Goal: Navigation & Orientation: Find specific page/section

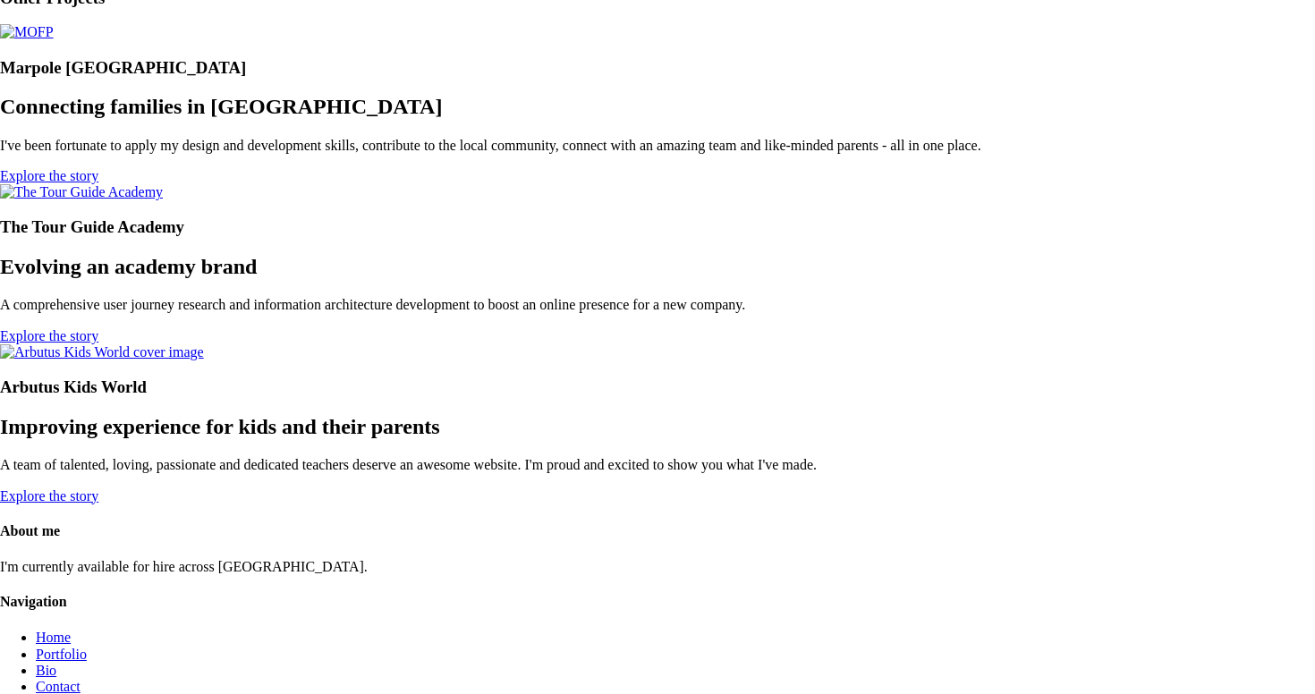
scroll to position [2555, 0]
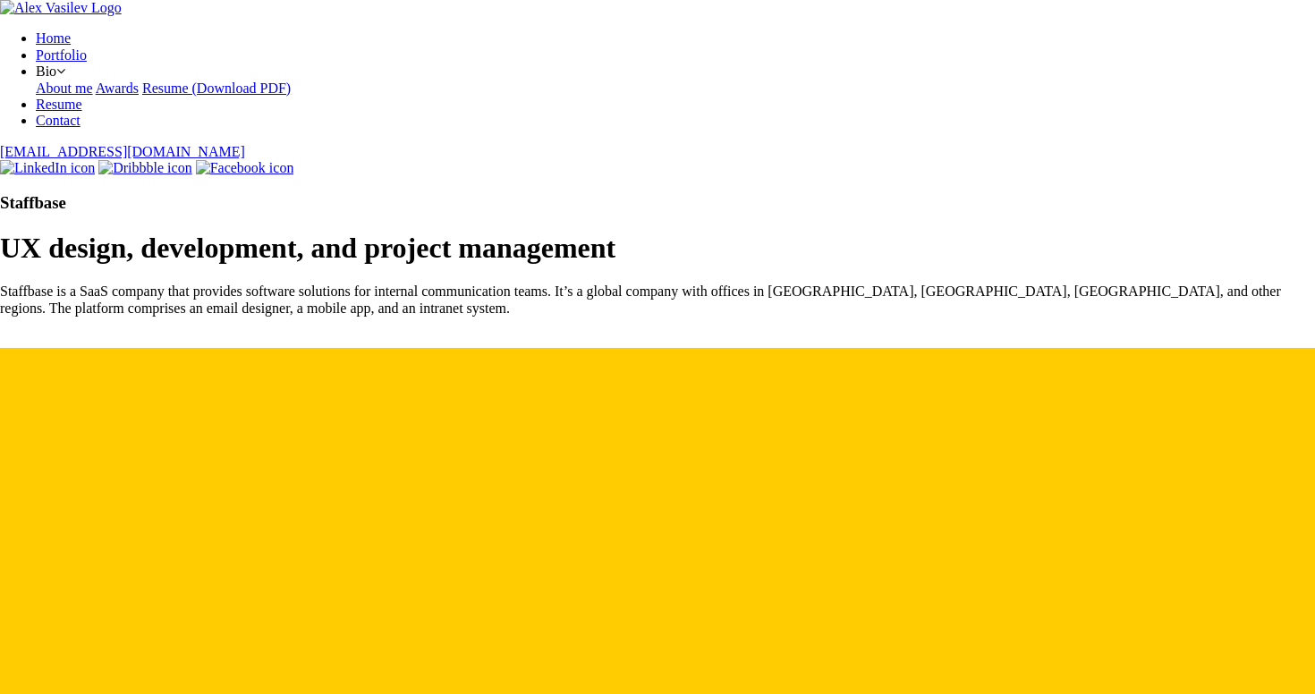
scroll to position [2693, 0]
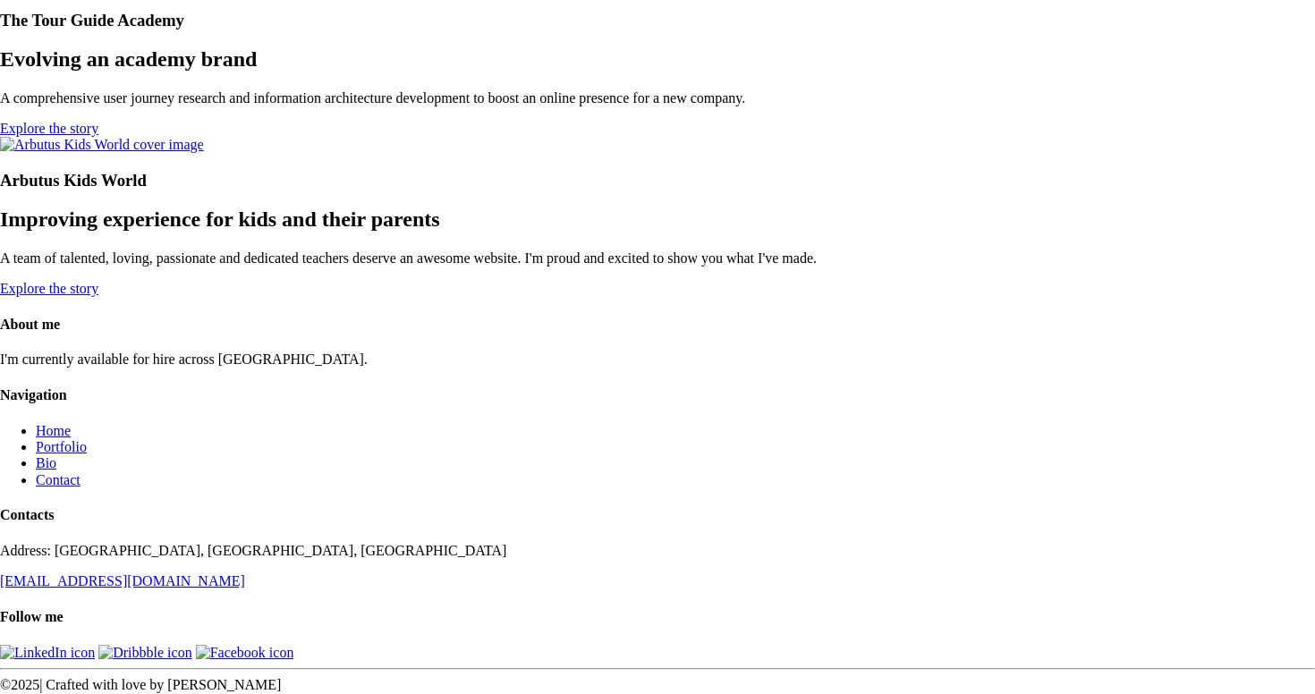
scroll to position [2982, 0]
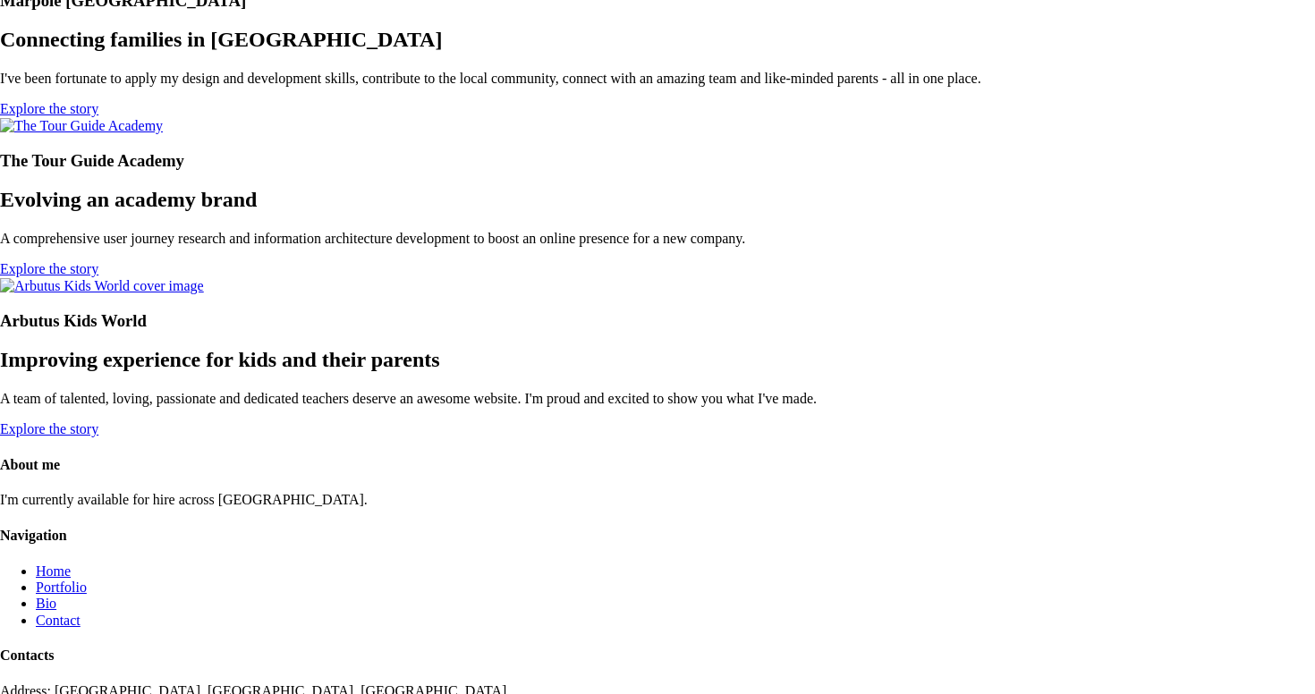
scroll to position [2484, 0]
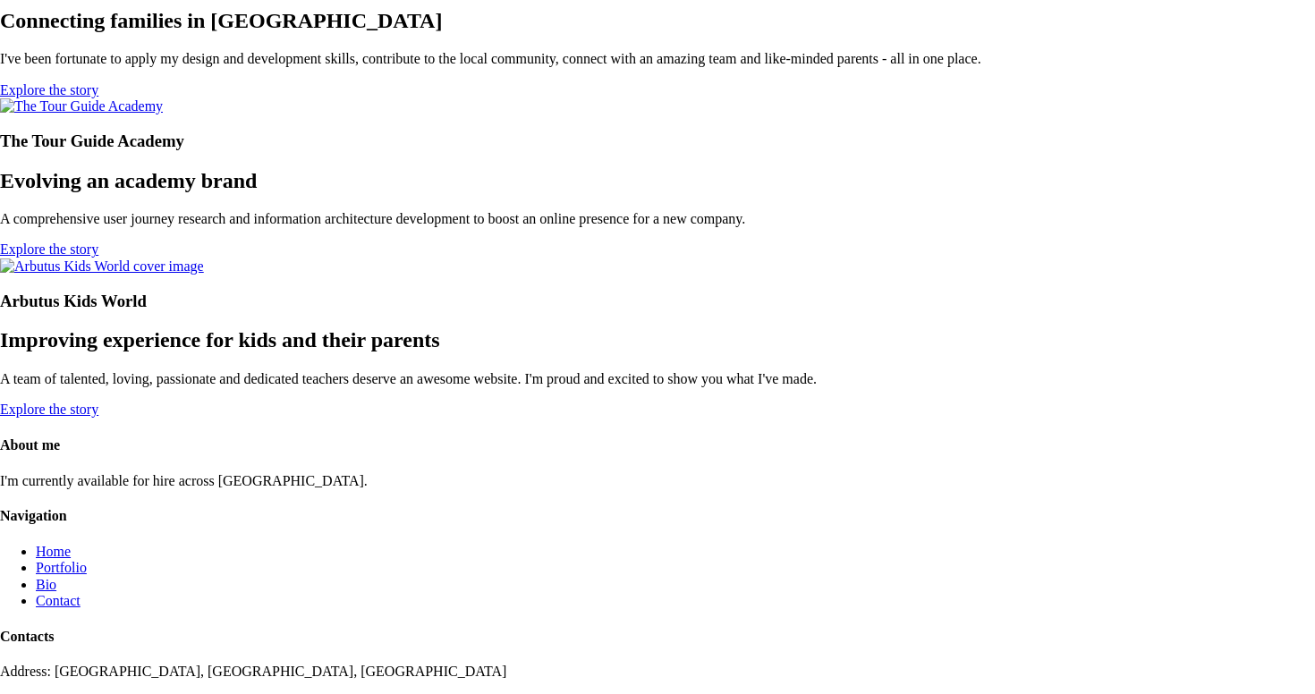
scroll to position [2780, 0]
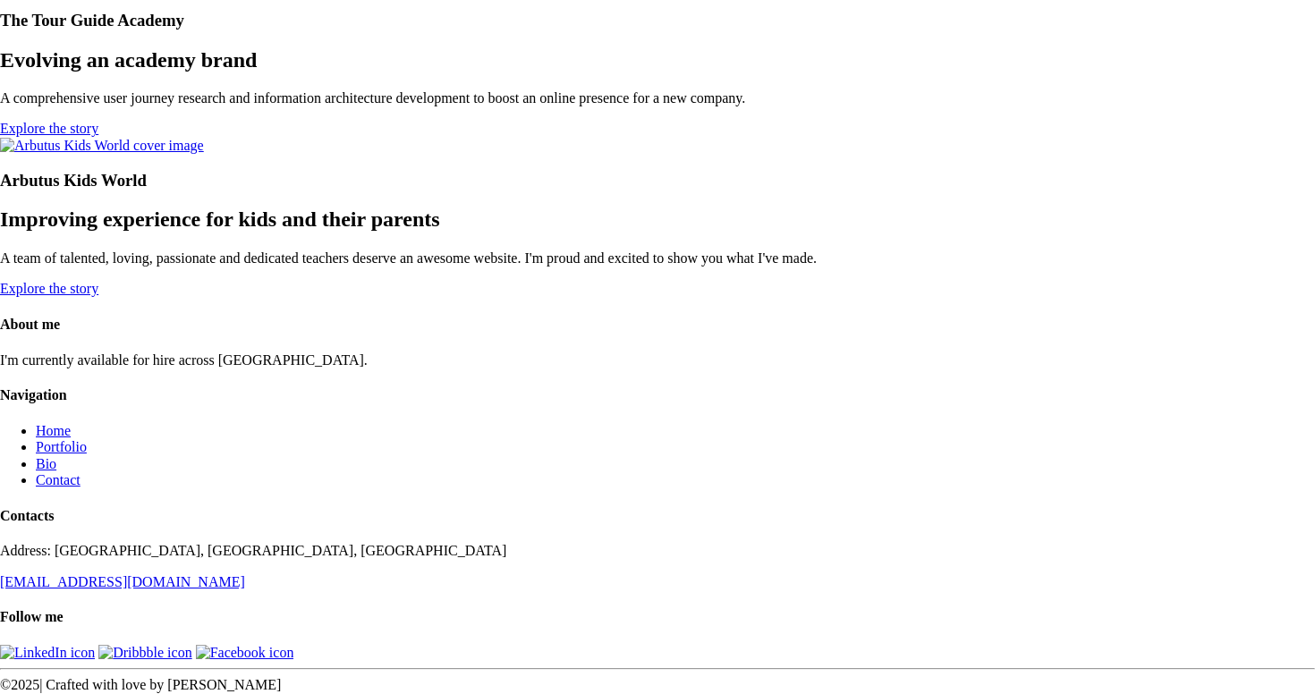
drag, startPoint x: 668, startPoint y: 338, endPoint x: 642, endPoint y: 337, distance: 26.0
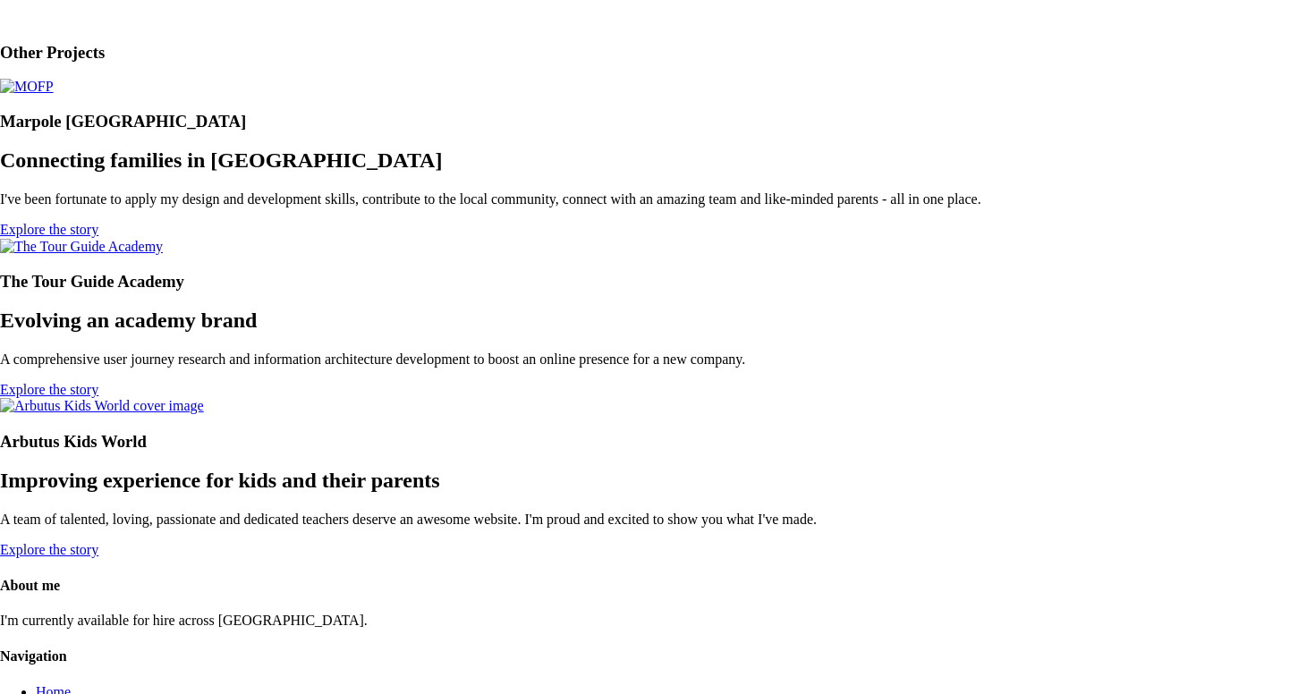
scroll to position [2658, 0]
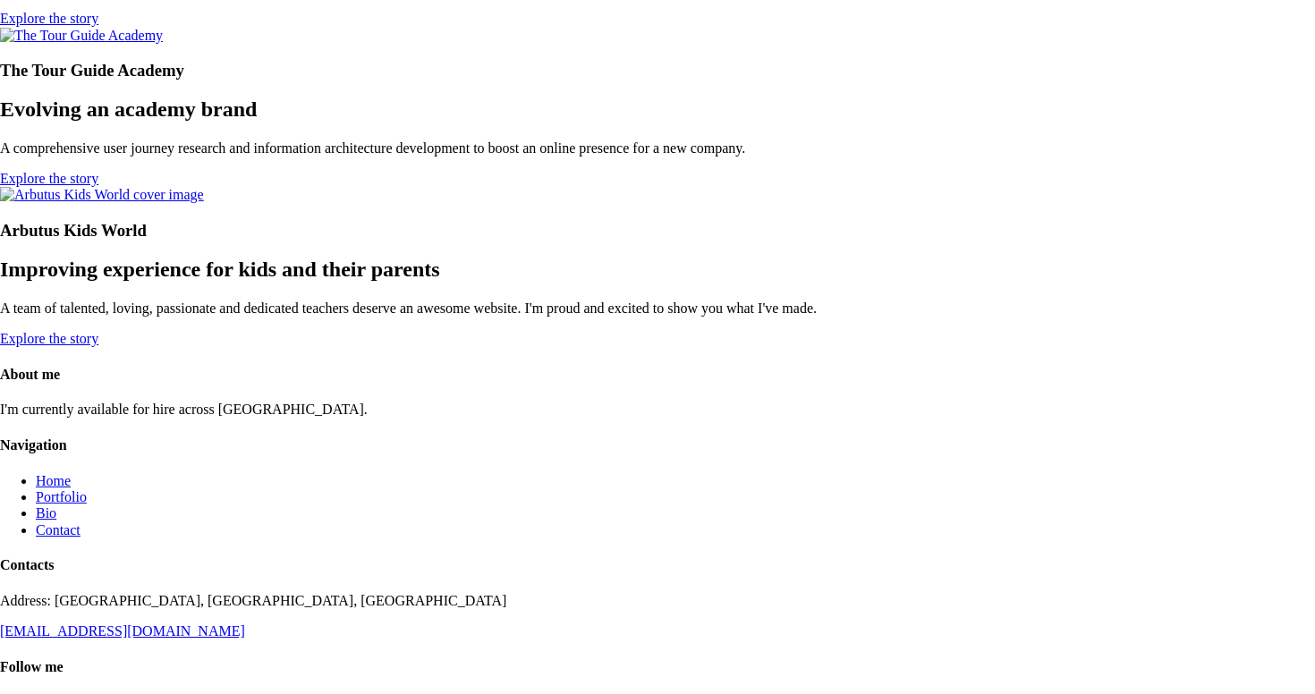
scroll to position [2658, 0]
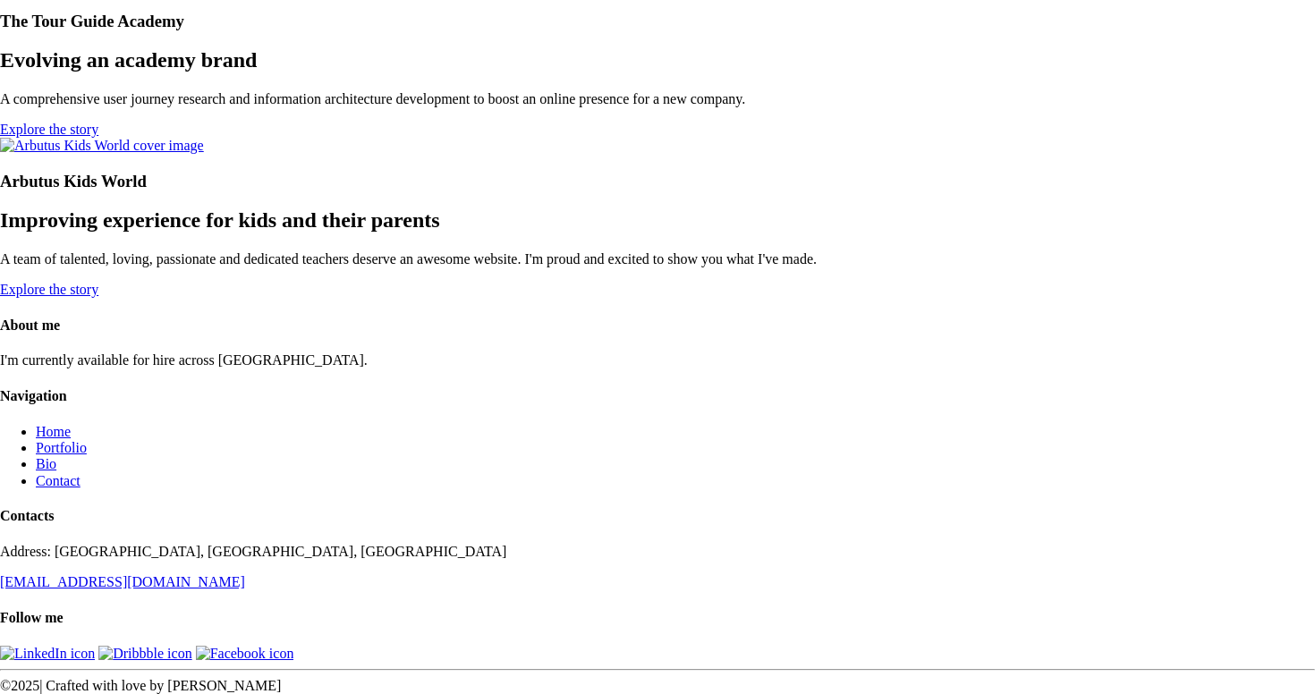
scroll to position [5222, 0]
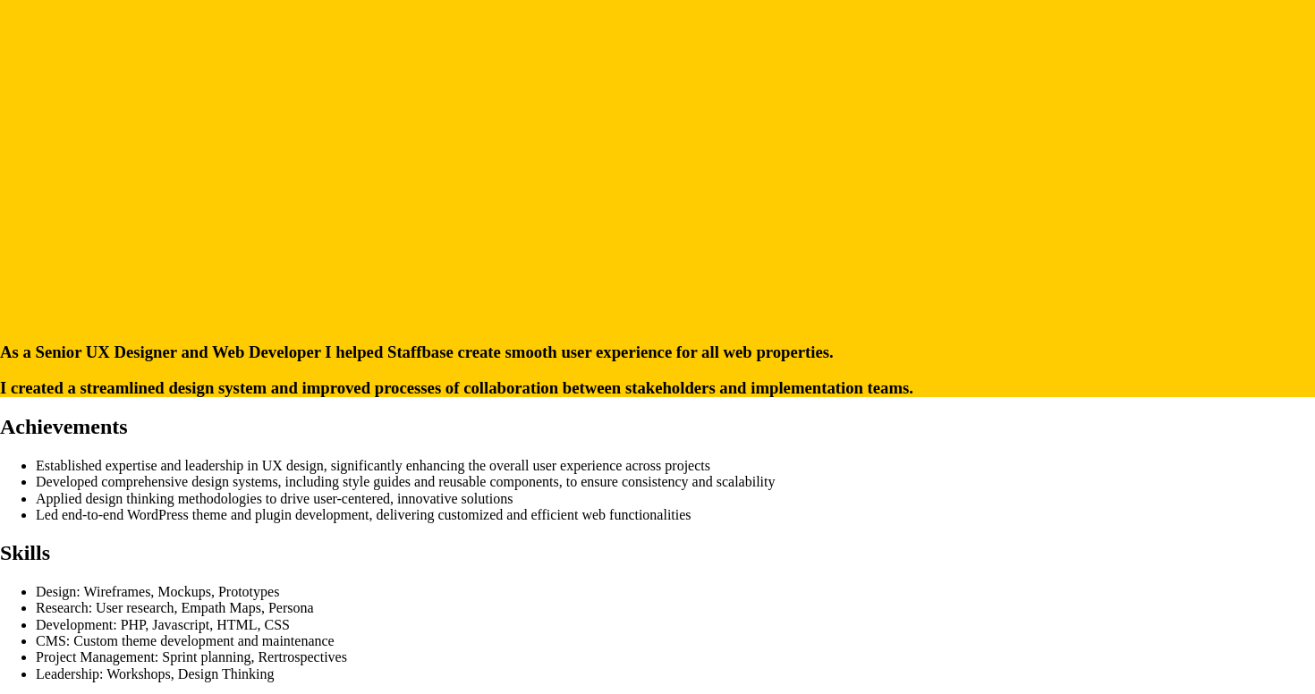
scroll to position [1104, 0]
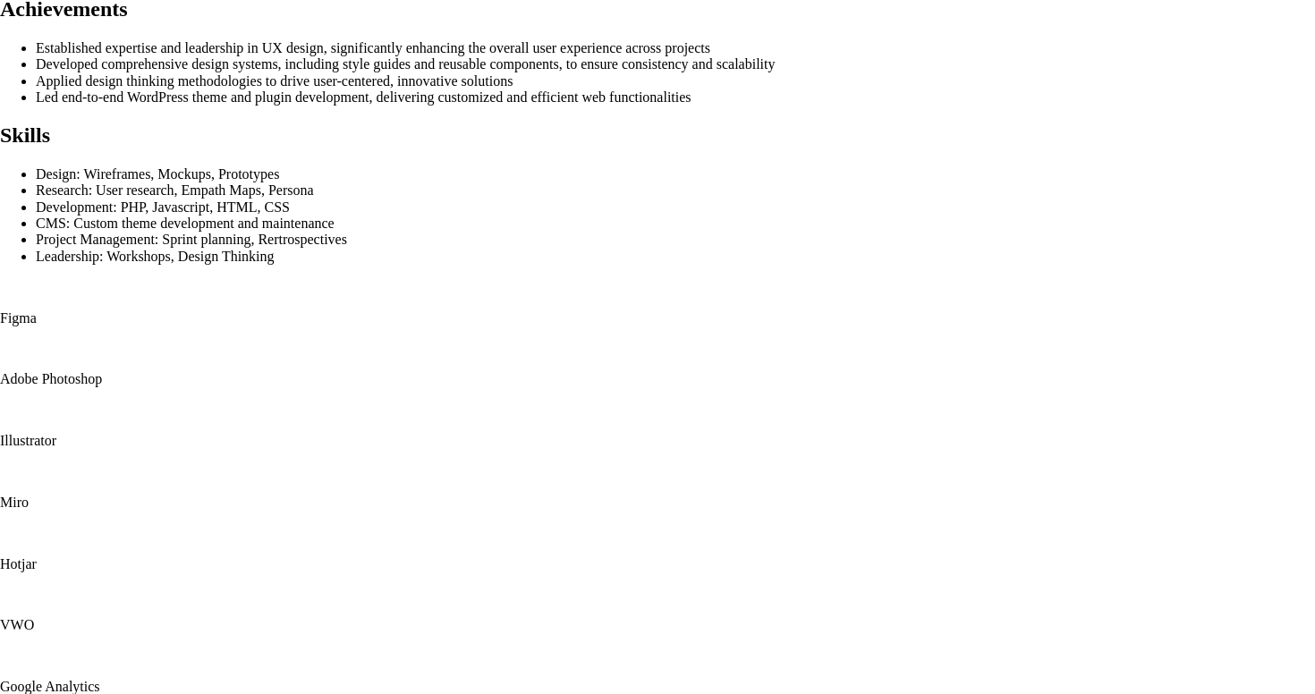
scroll to position [1104, 0]
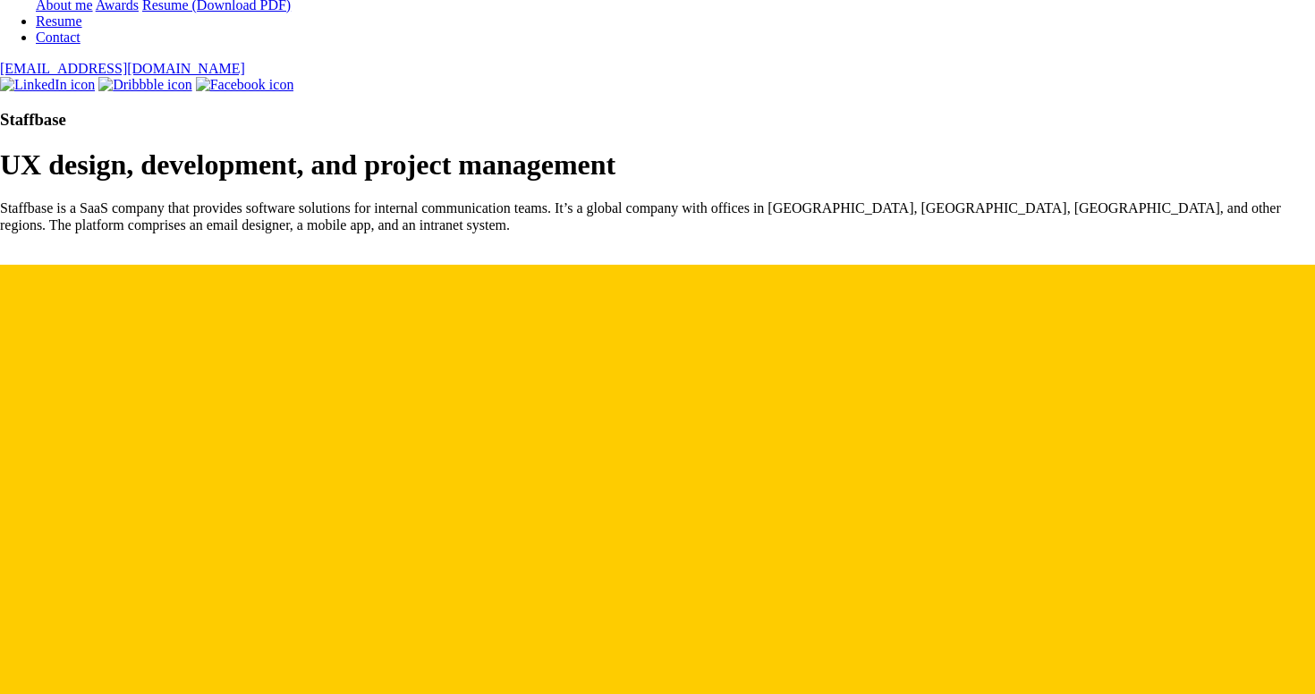
scroll to position [90, 0]
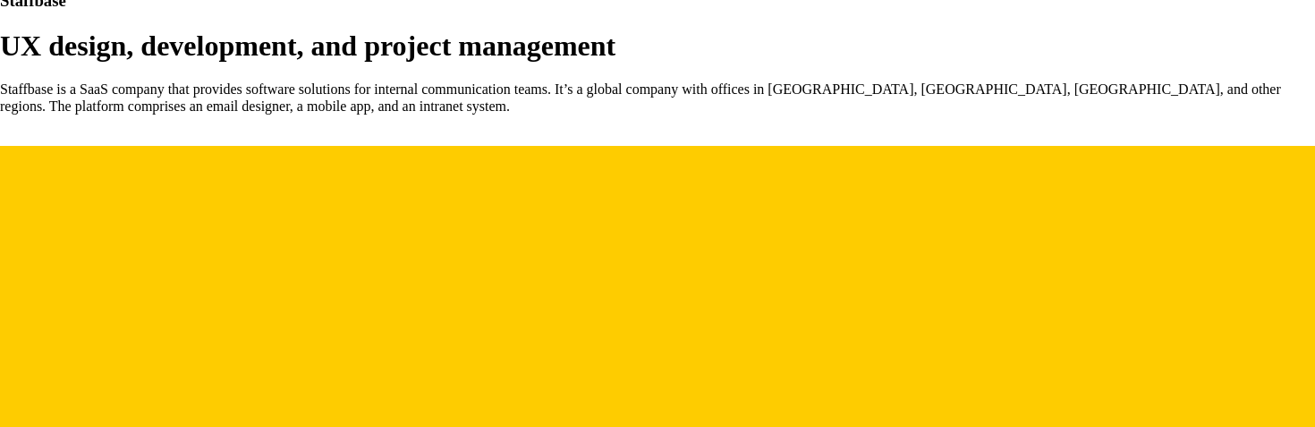
scroll to position [203, 0]
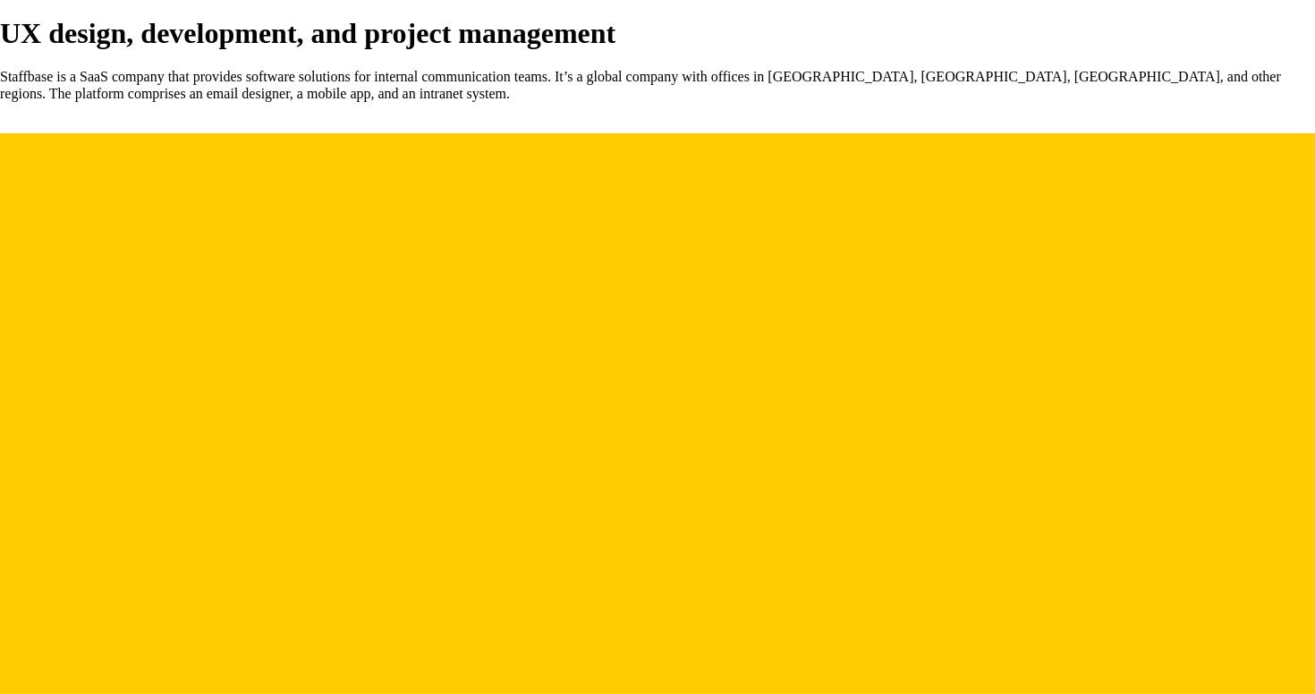
scroll to position [188, 0]
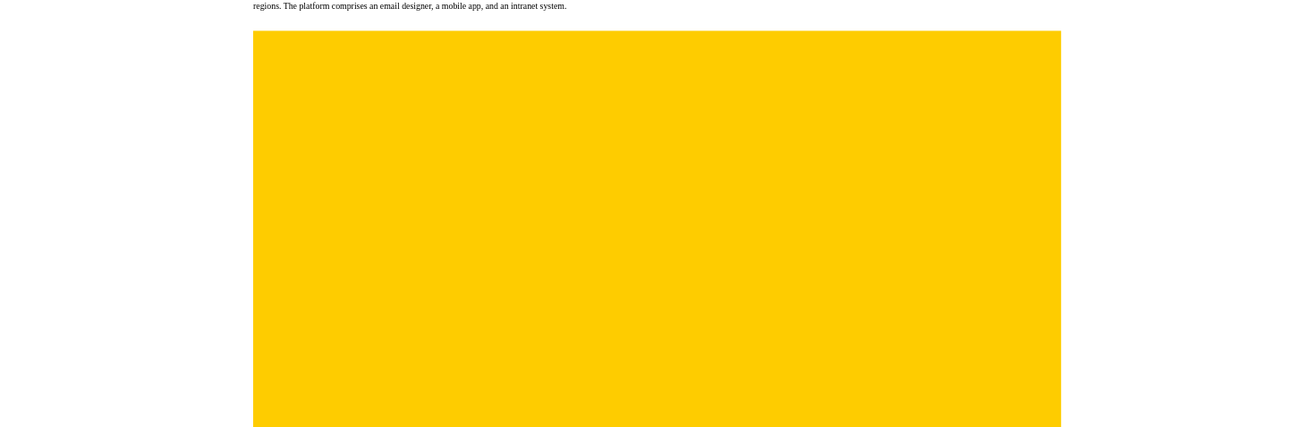
scroll to position [184, 0]
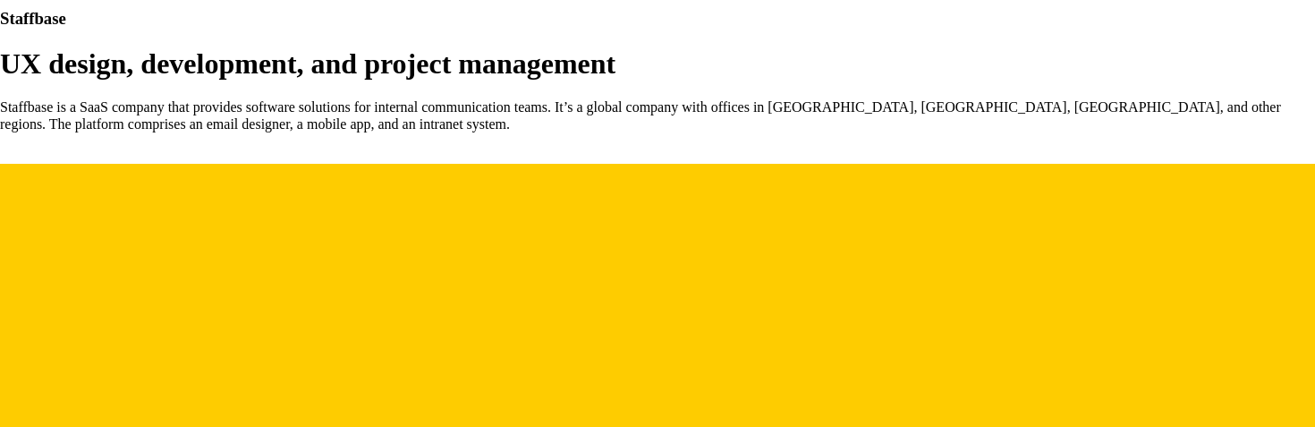
scroll to position [157, 0]
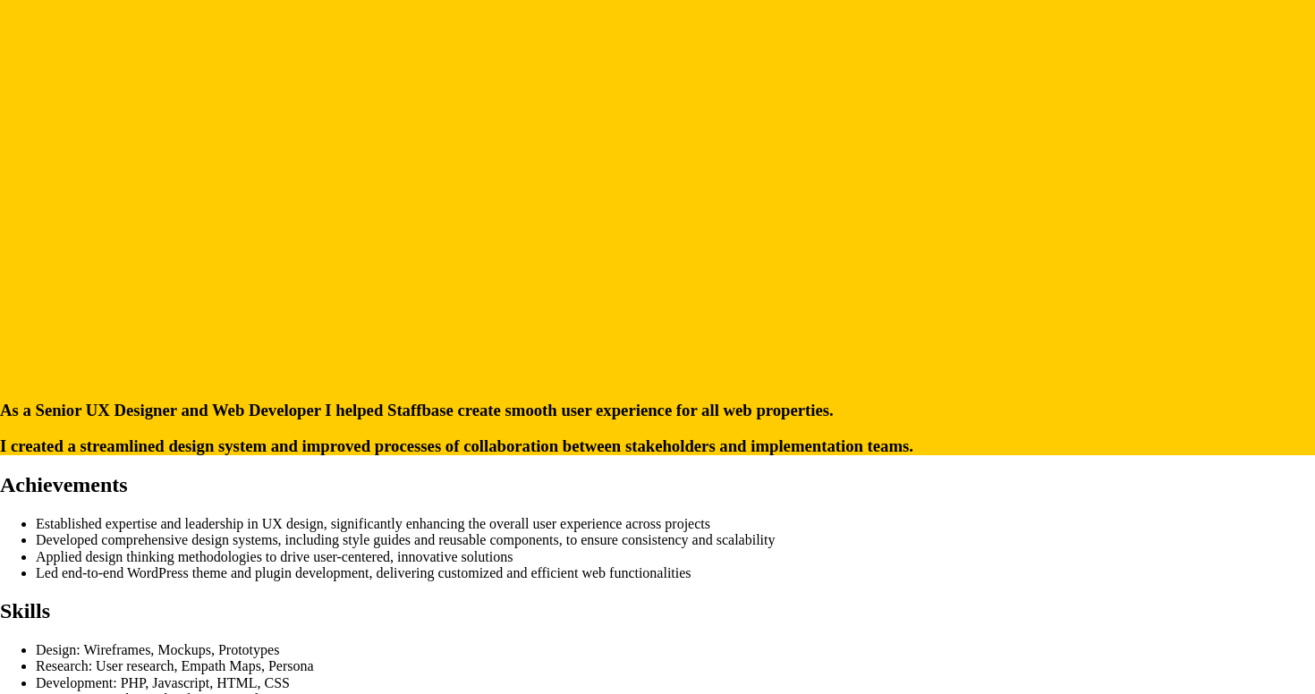
scroll to position [596, 0]
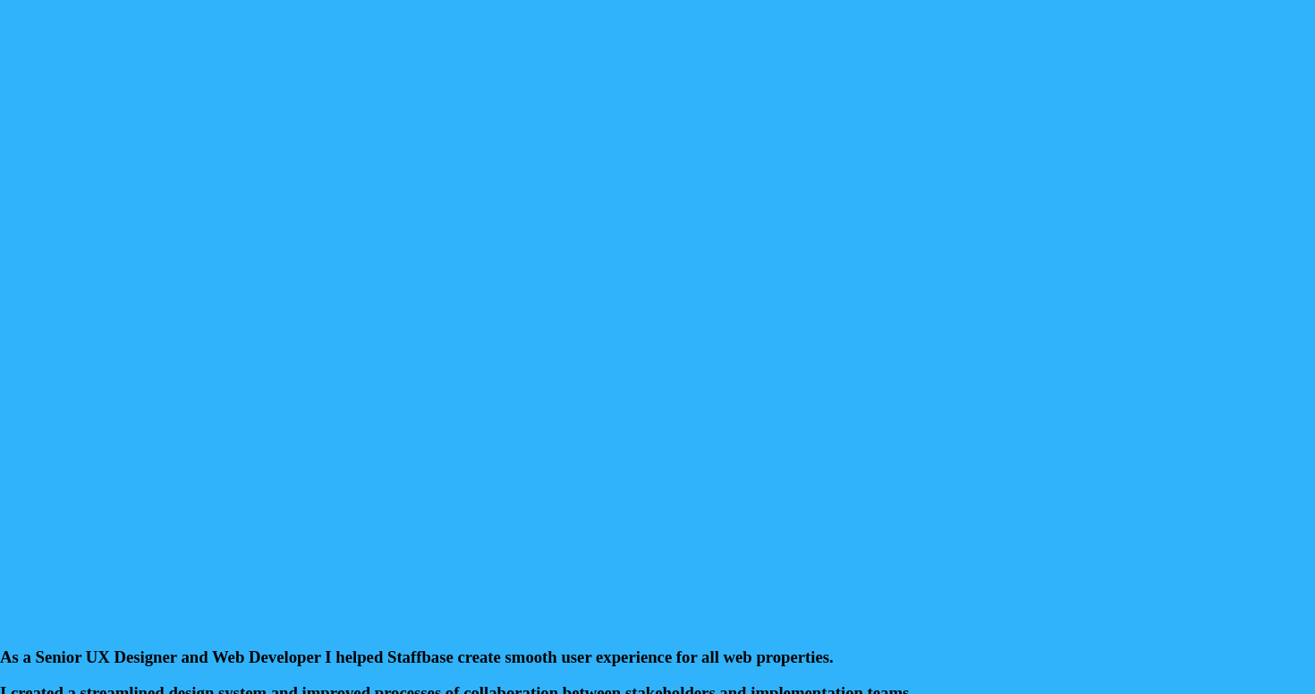
scroll to position [766, 0]
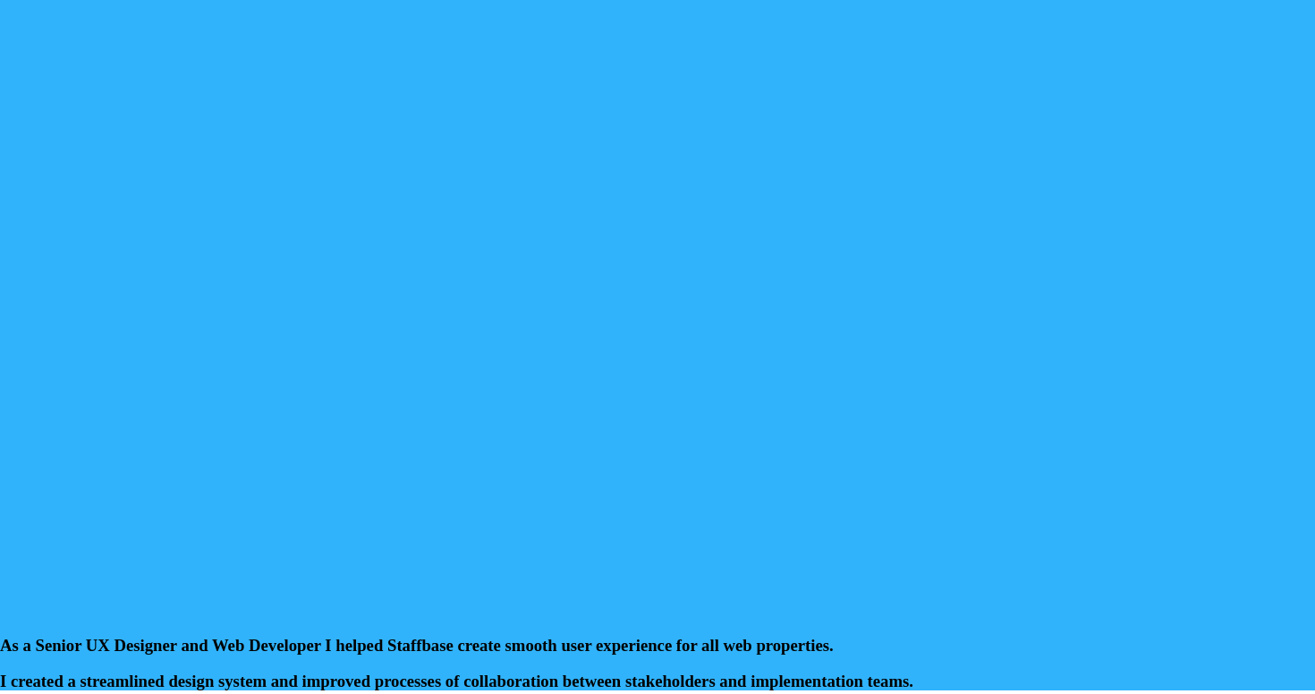
scroll to position [521, 0]
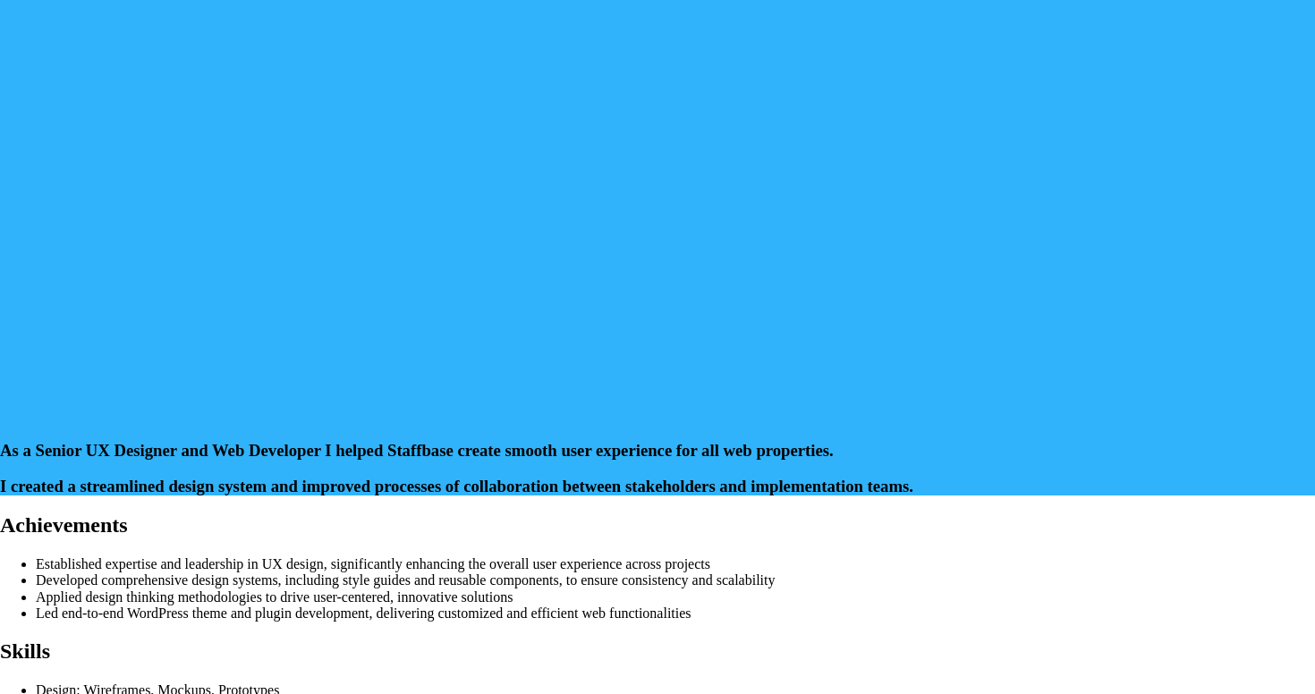
scroll to position [628, 0]
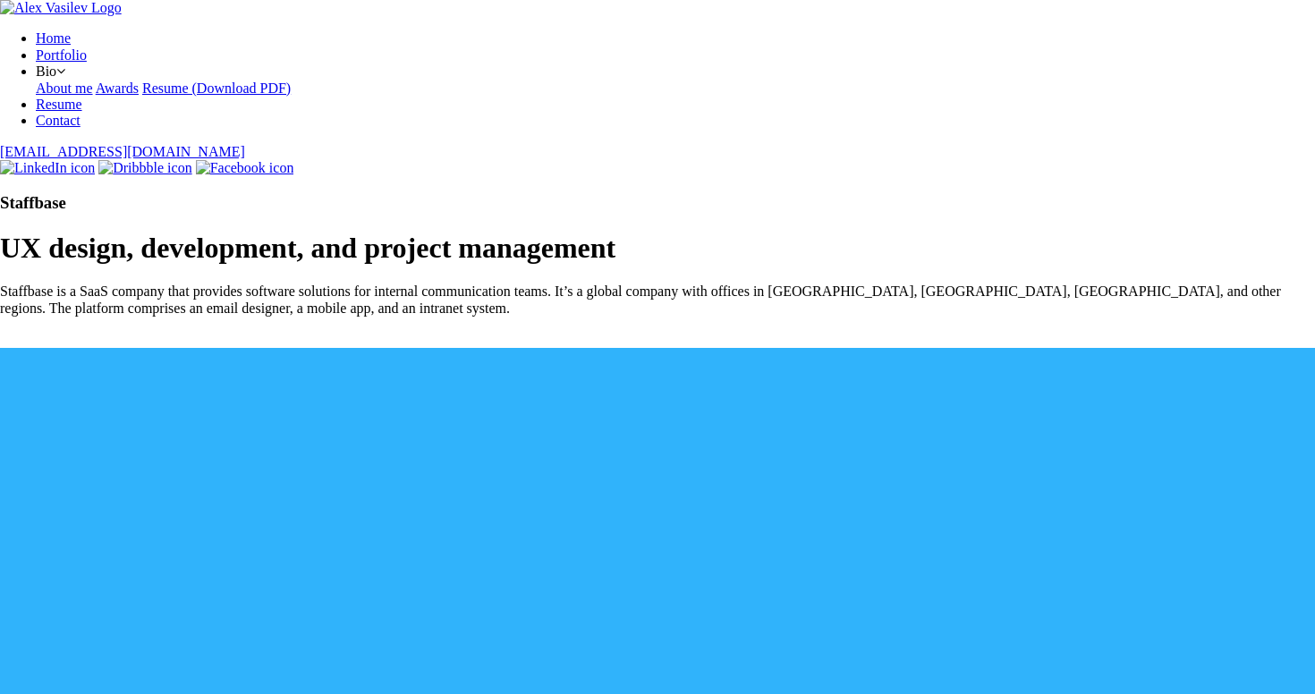
scroll to position [628, 0]
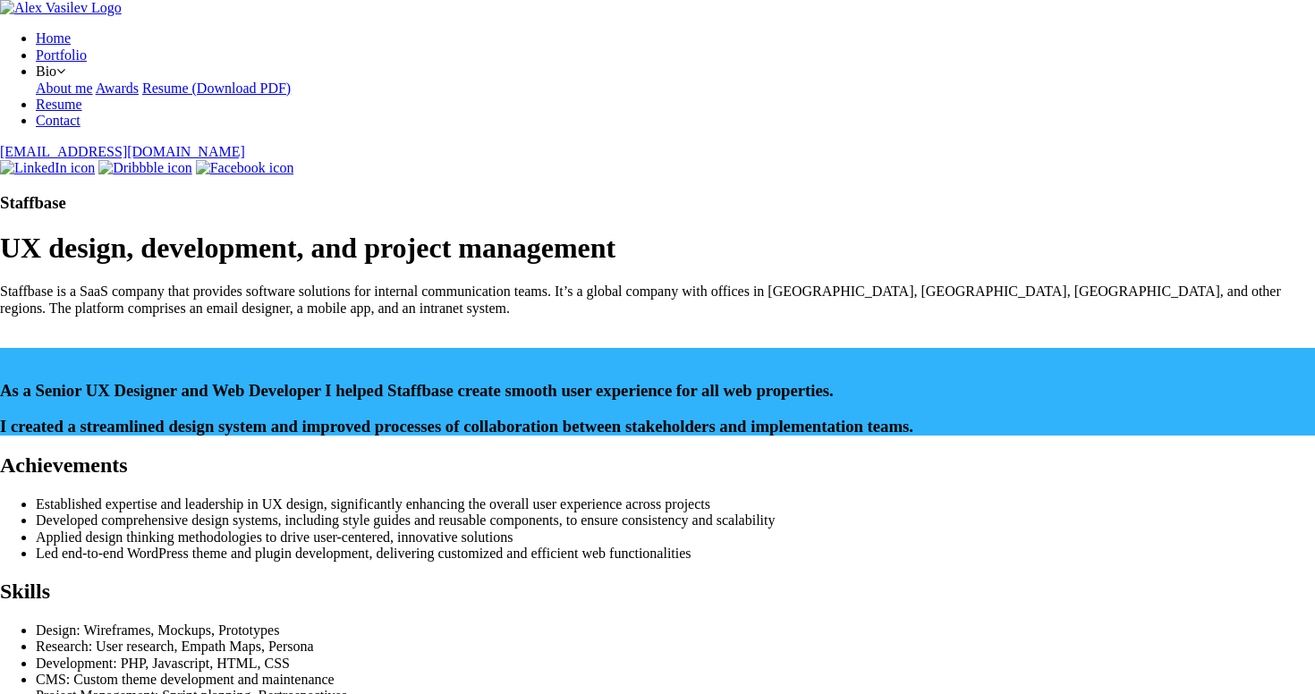
scroll to position [588, 0]
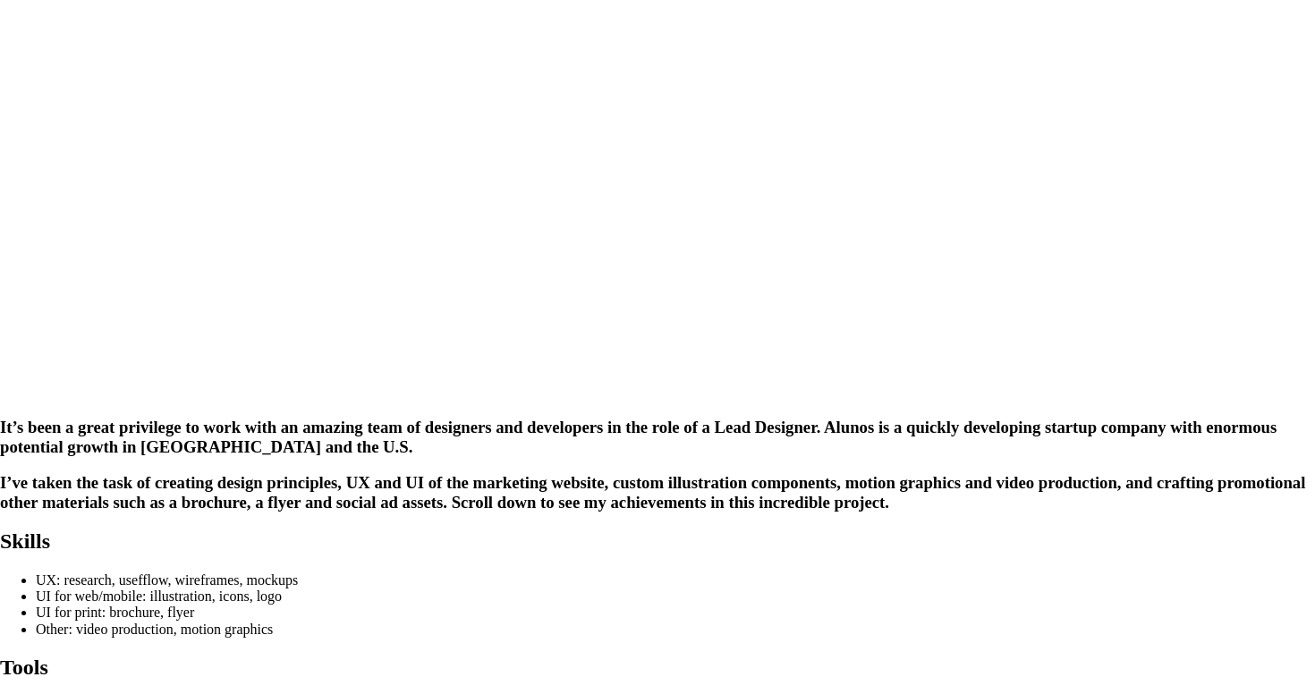
scroll to position [597, 0]
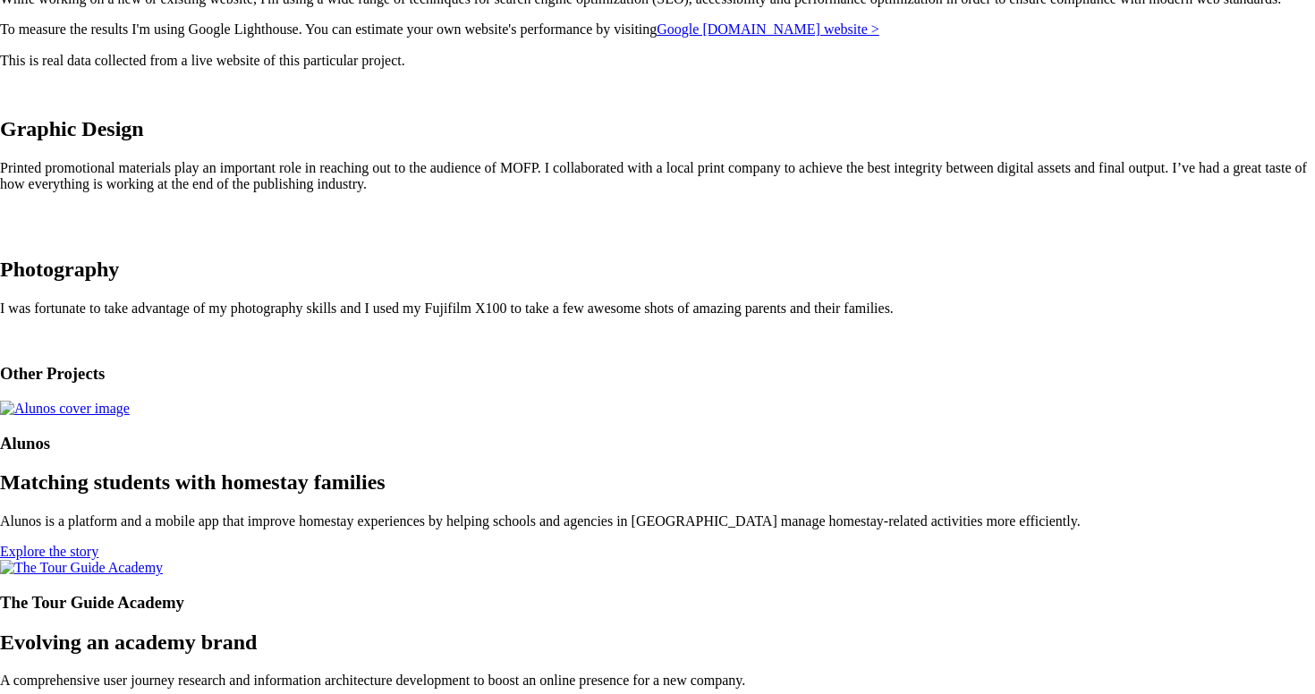
scroll to position [2262, 0]
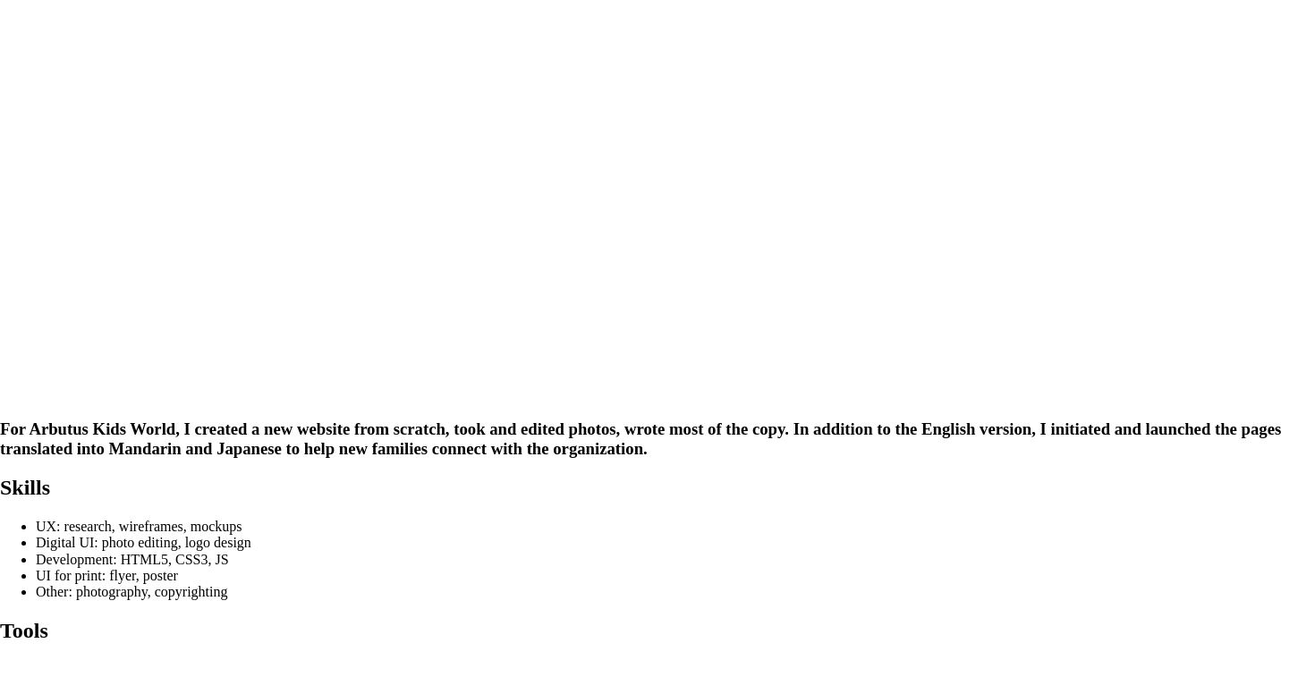
scroll to position [595, 0]
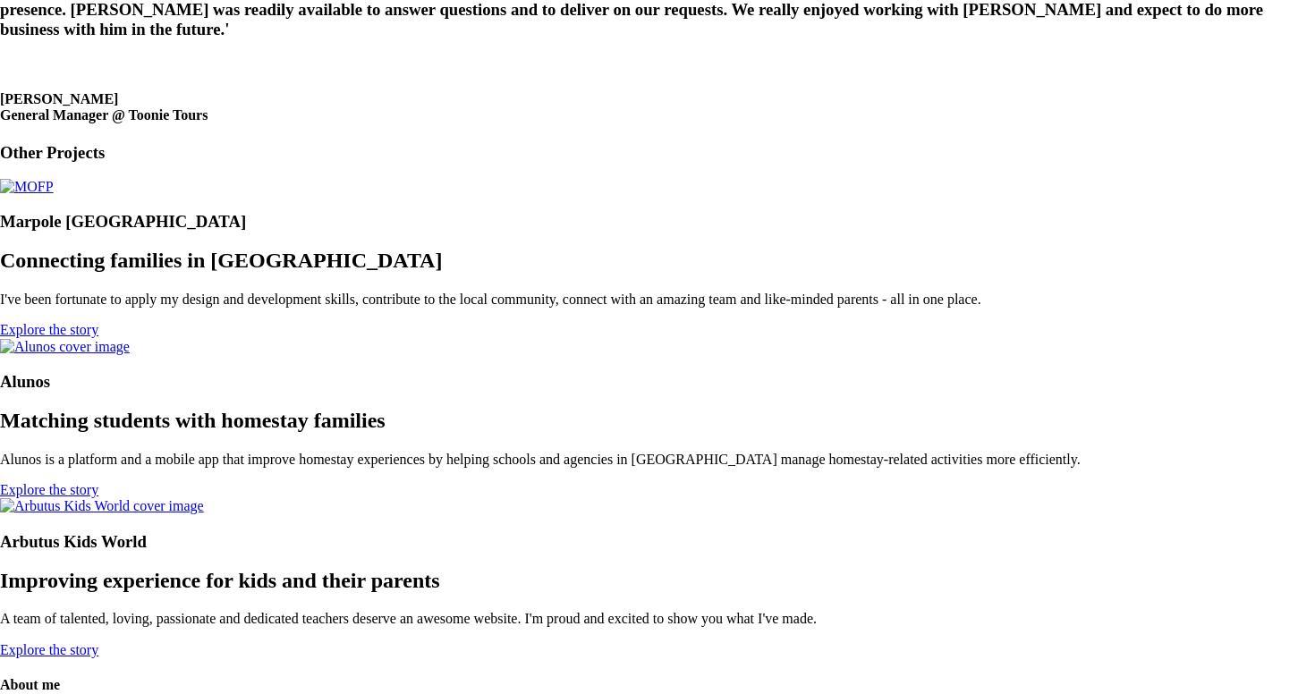
scroll to position [1659, 0]
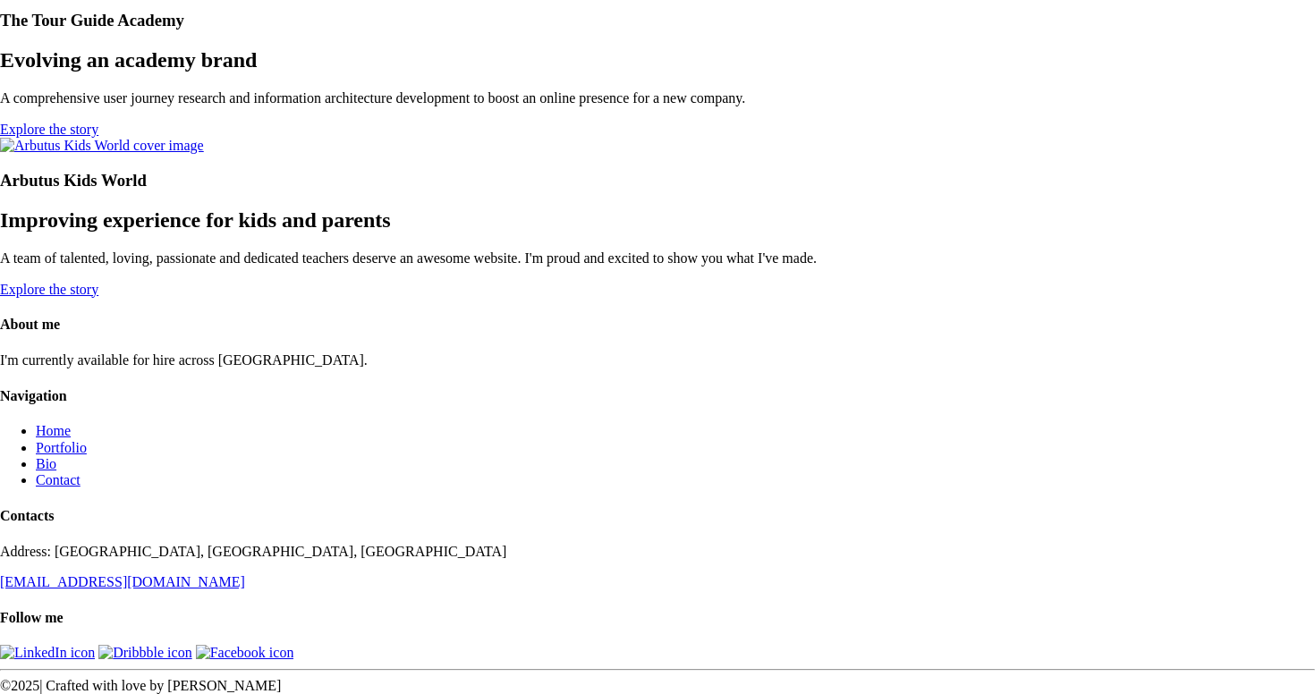
scroll to position [7629, 0]
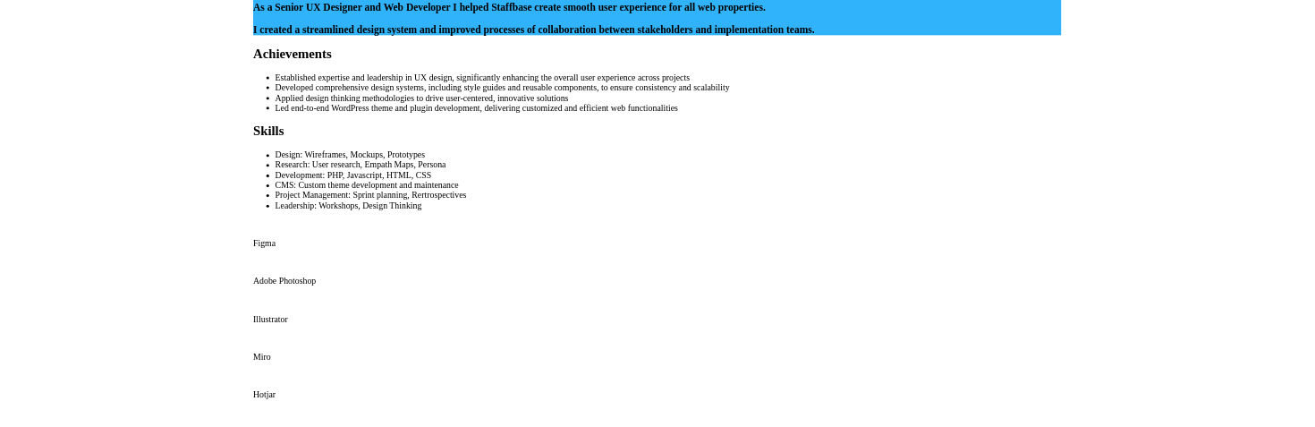
scroll to position [681, 0]
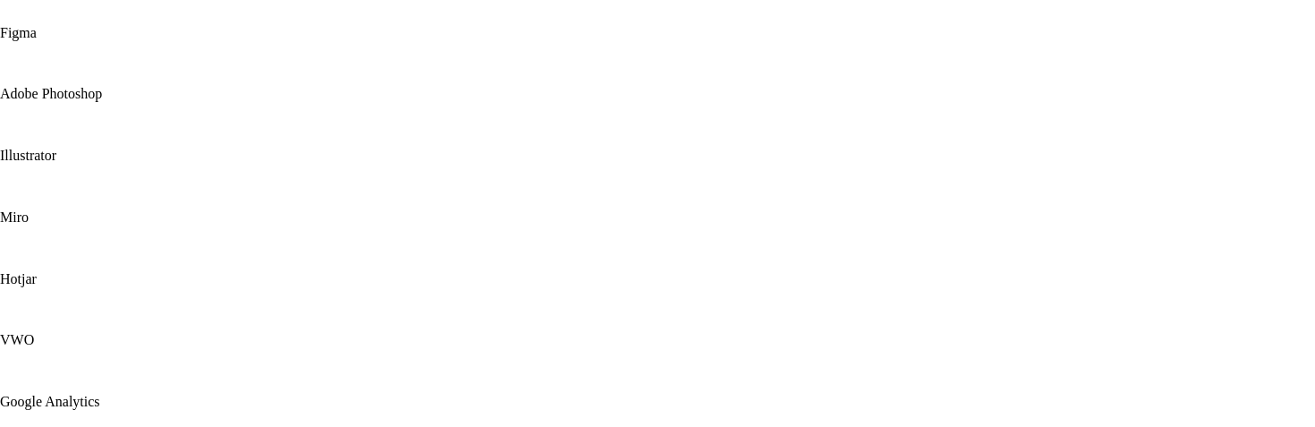
scroll to position [696, 0]
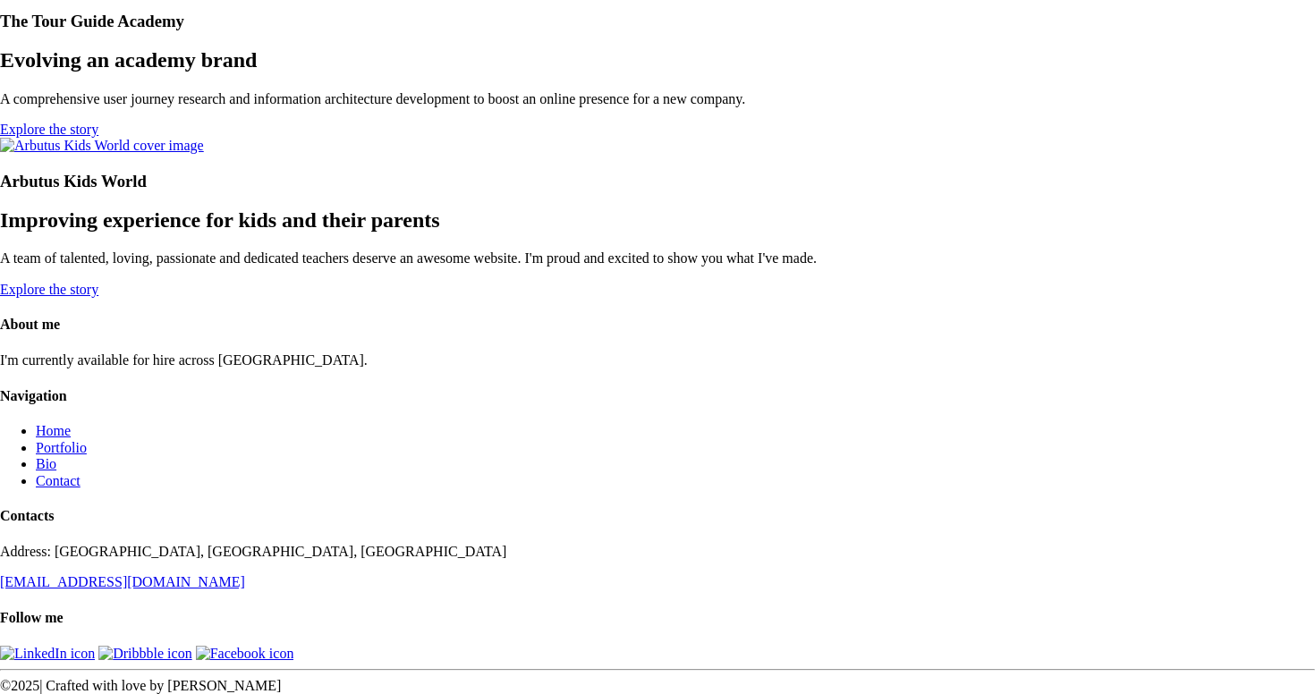
scroll to position [2581, 0]
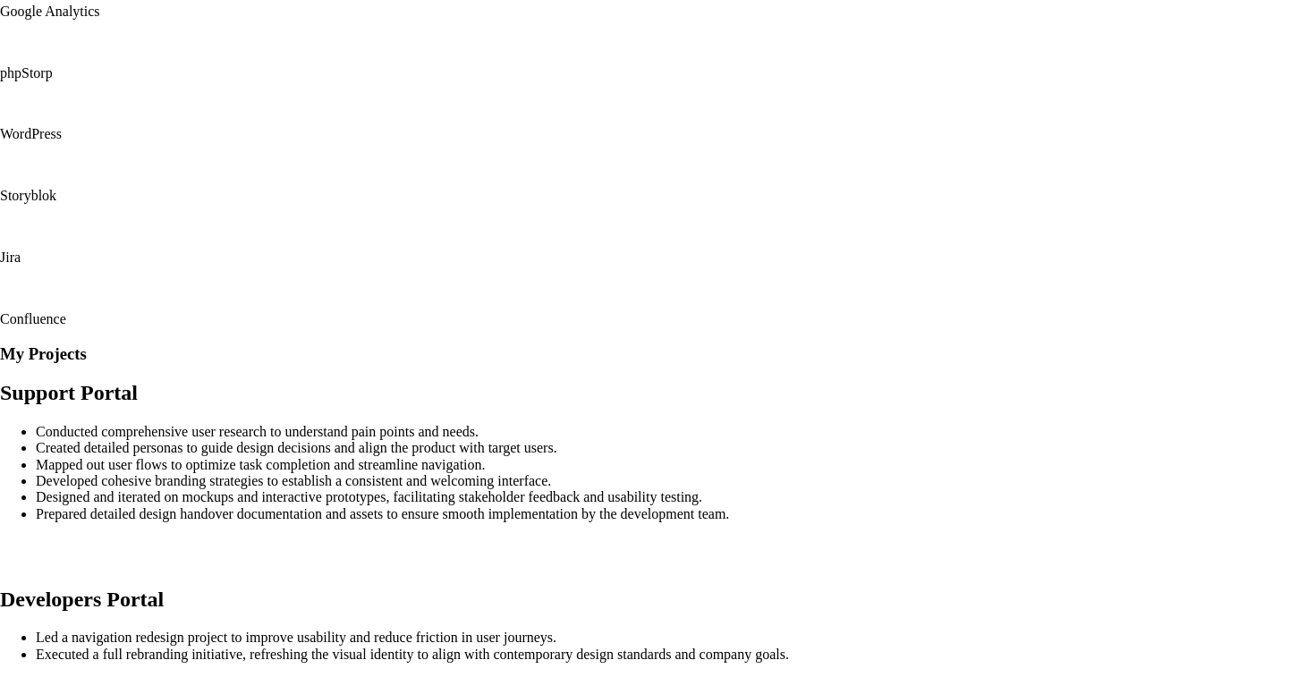
scroll to position [1123, 0]
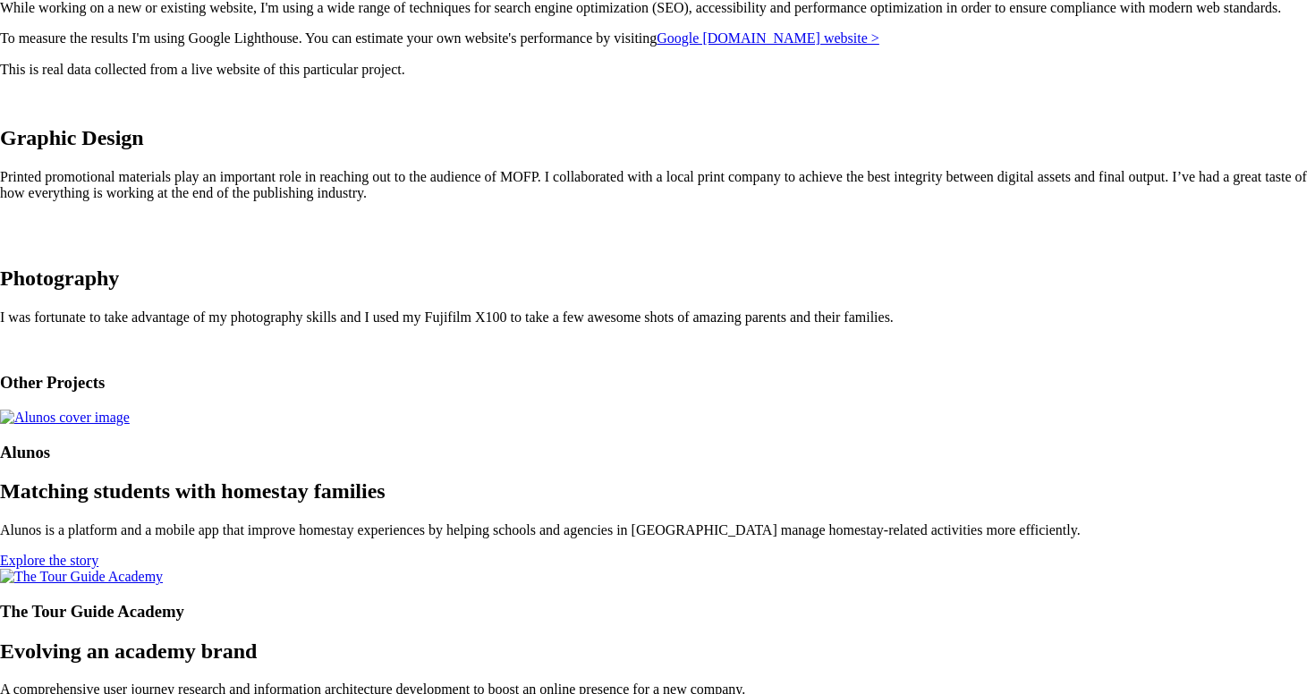
scroll to position [1475, 0]
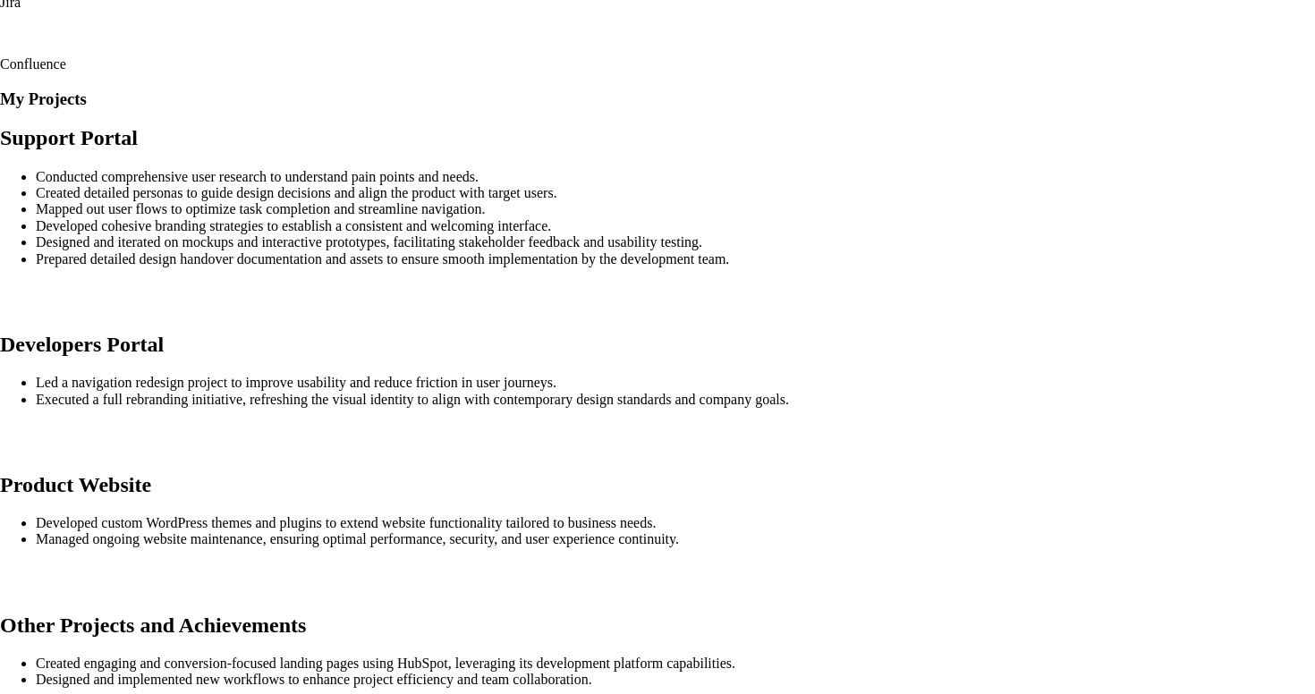
scroll to position [1188, 0]
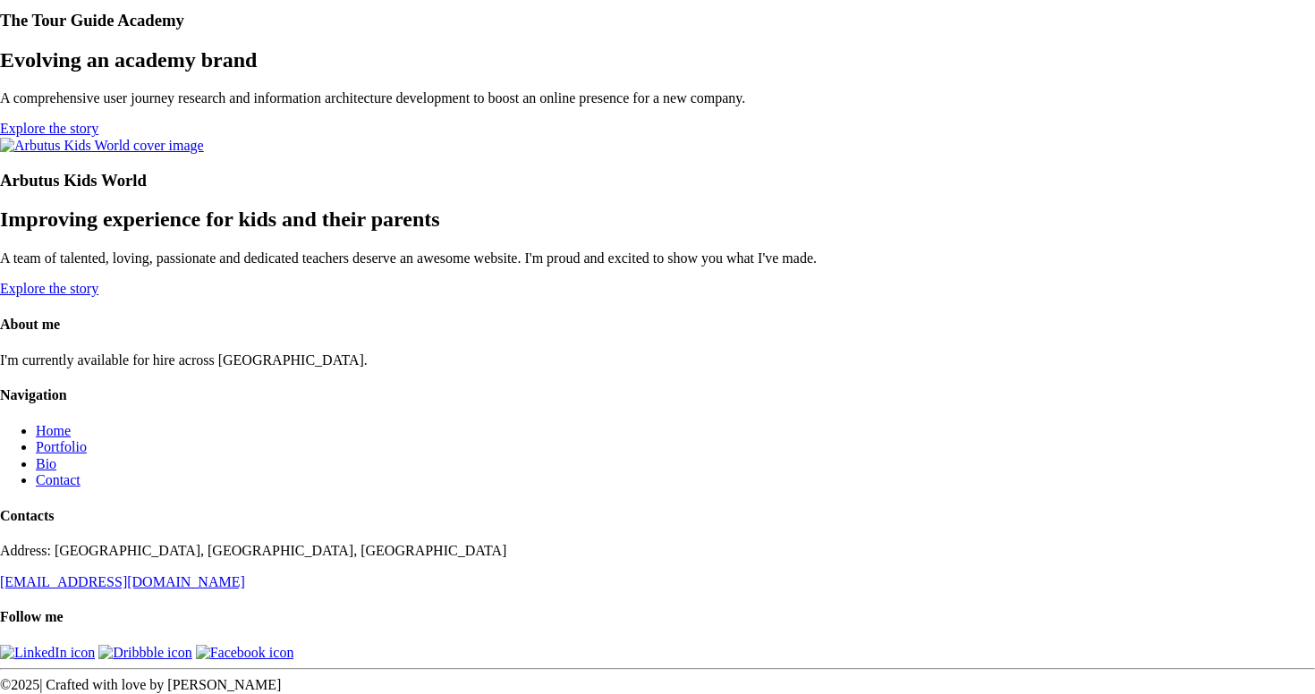
scroll to position [3754, 0]
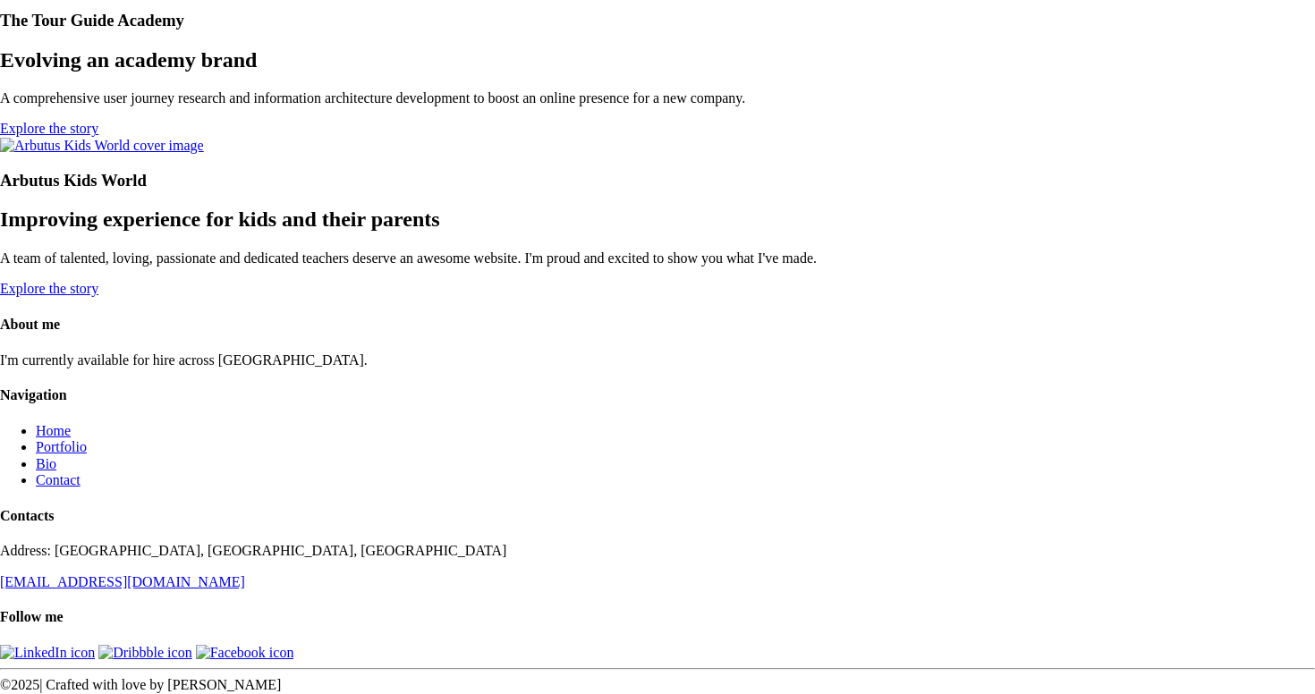
scroll to position [2823, 0]
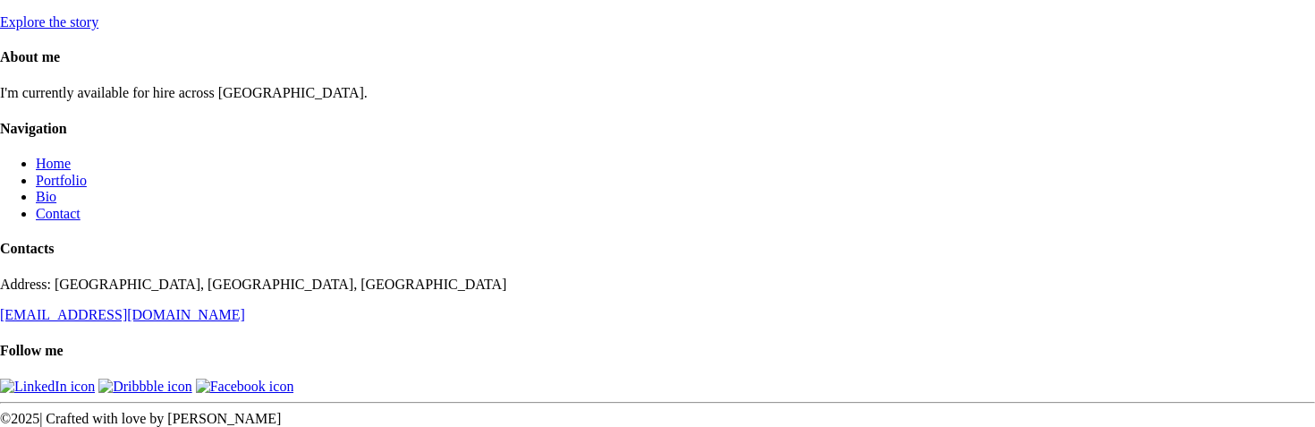
scroll to position [3033, 0]
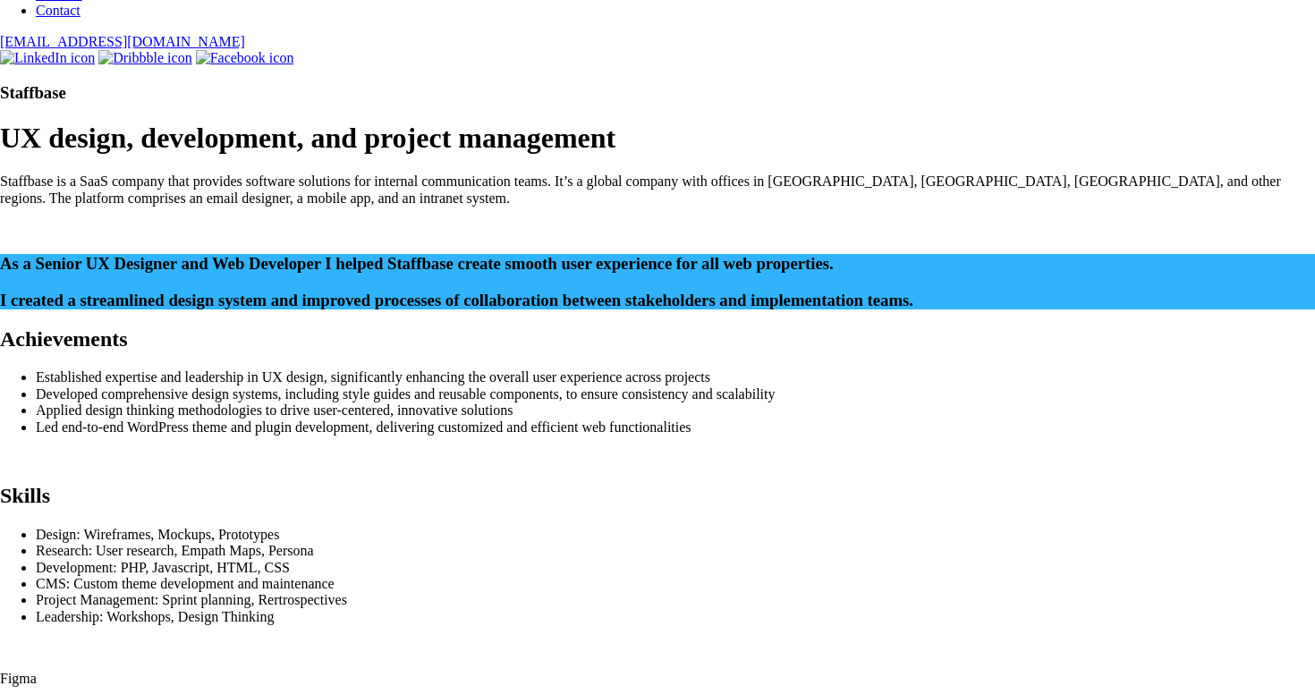
scroll to position [211, 0]
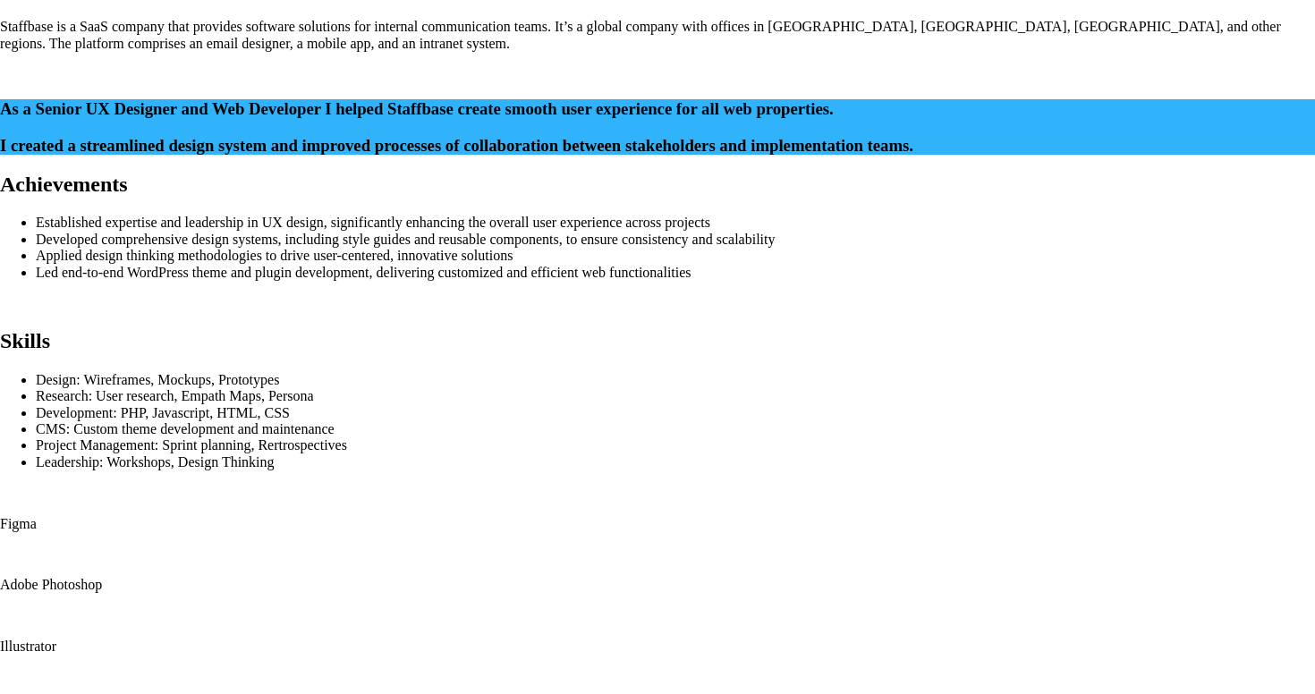
scroll to position [6, 0]
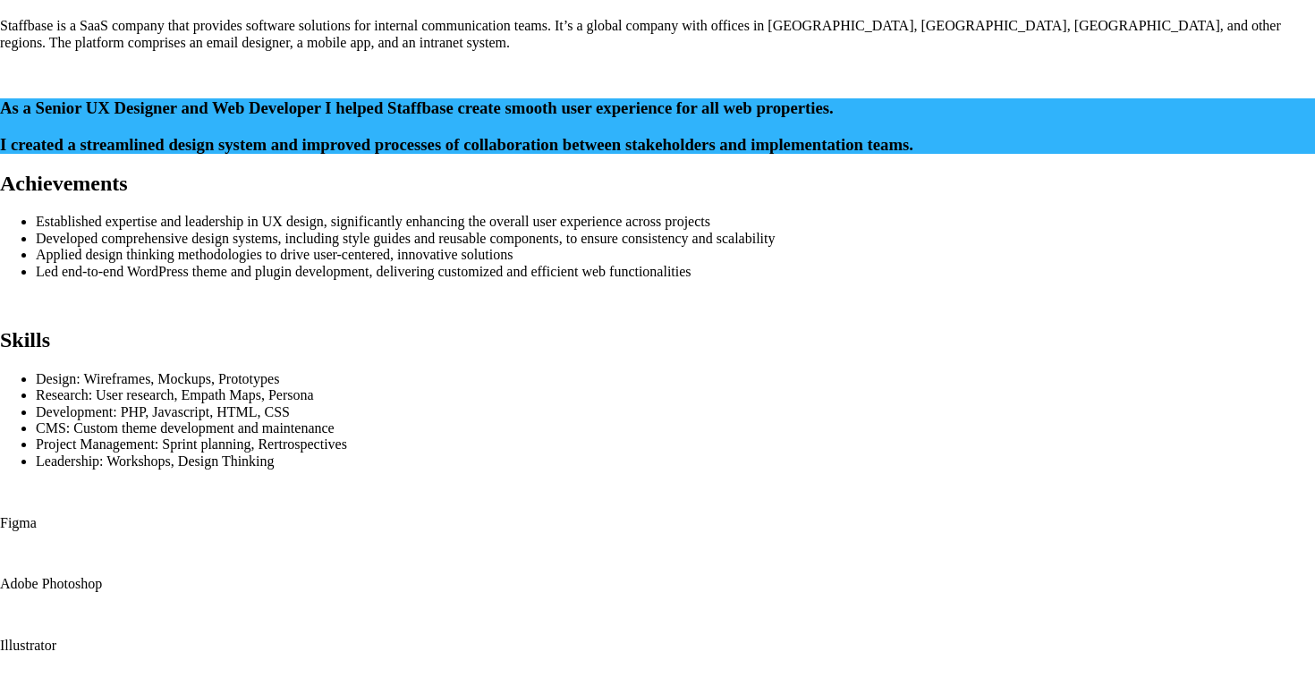
scroll to position [249, 0]
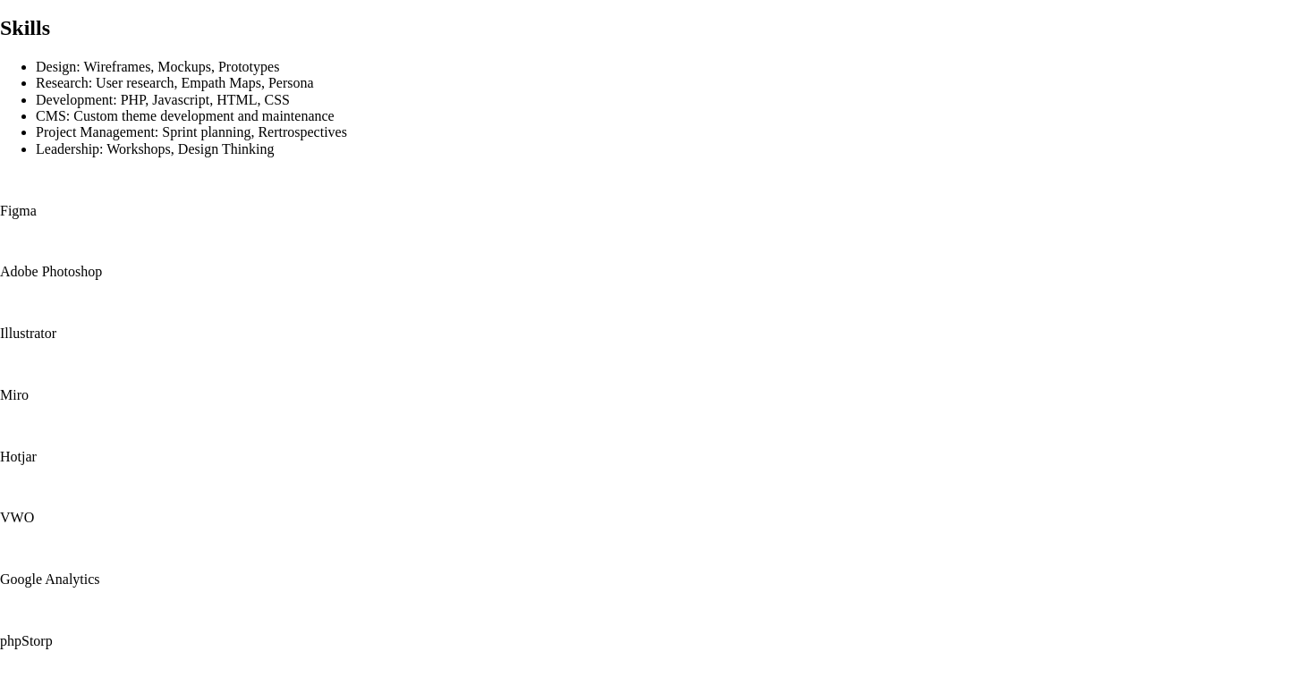
scroll to position [811, 0]
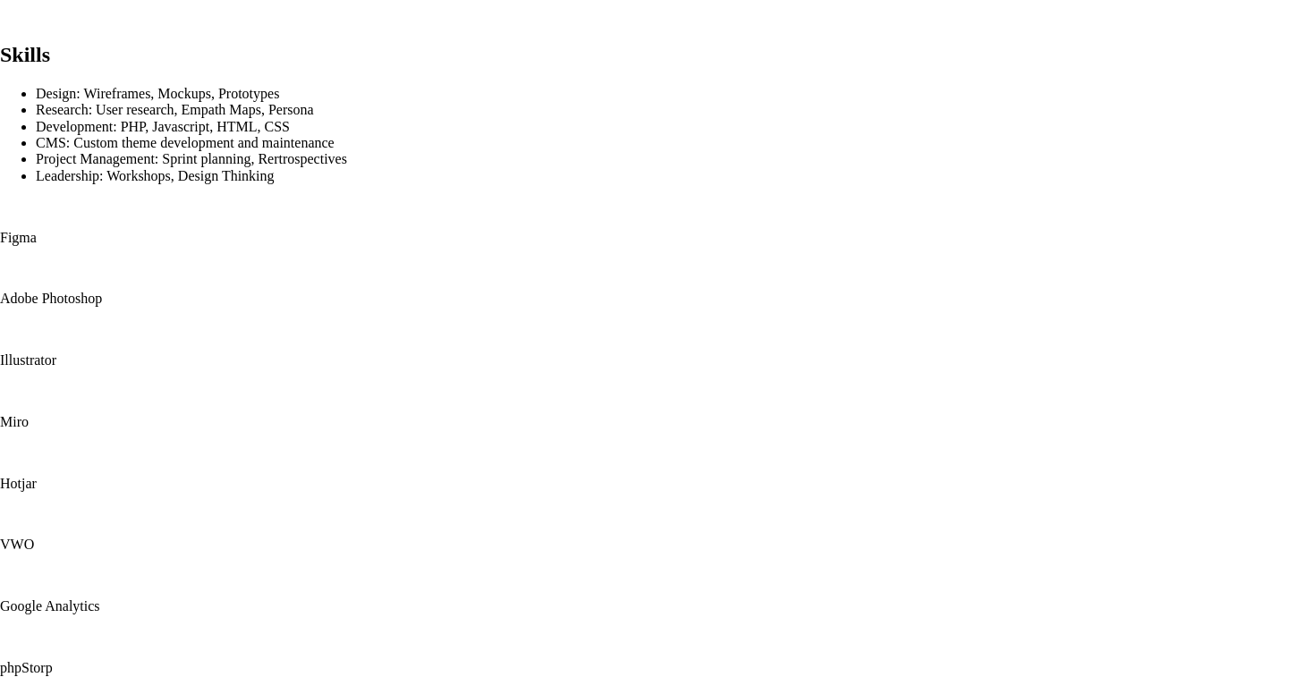
scroll to position [857, 0]
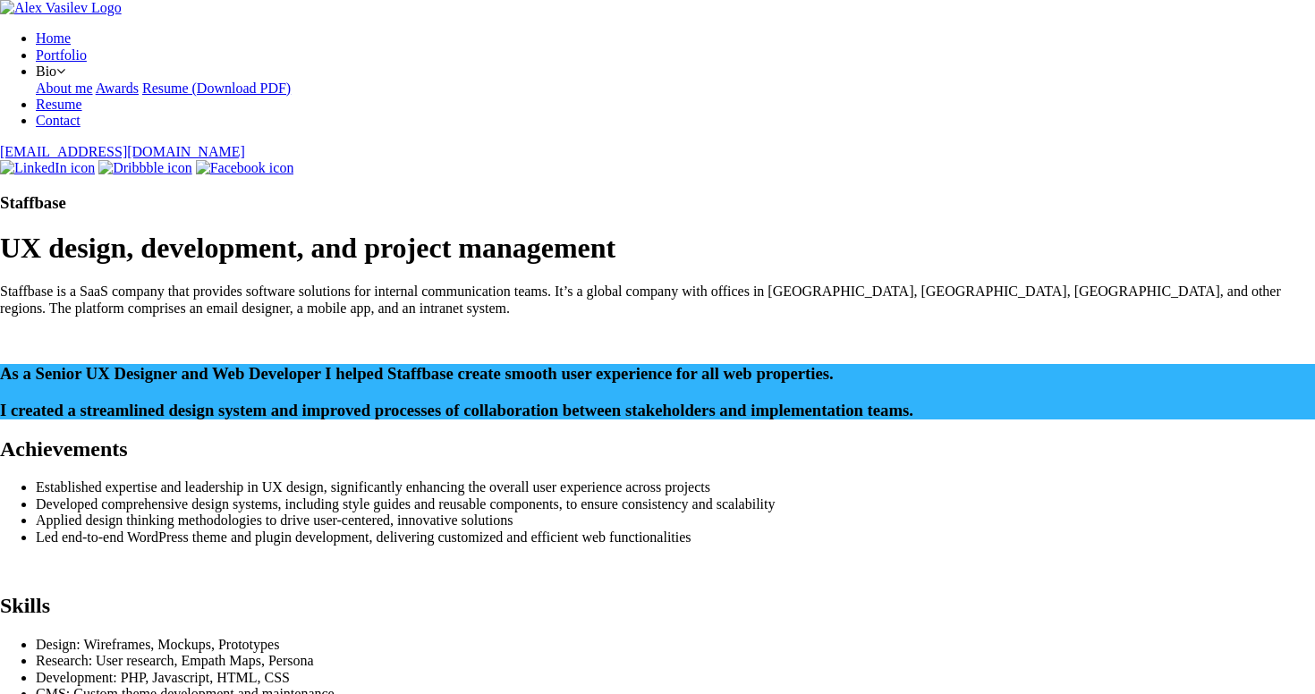
scroll to position [862, 0]
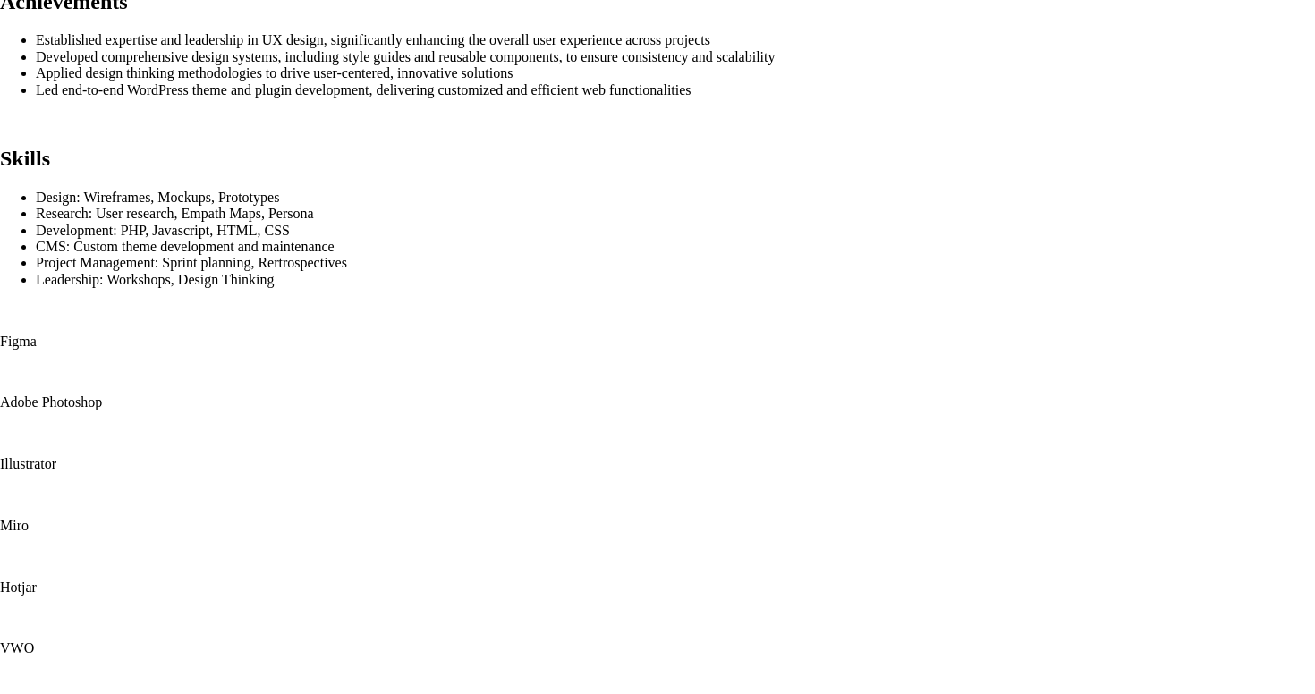
scroll to position [722, 0]
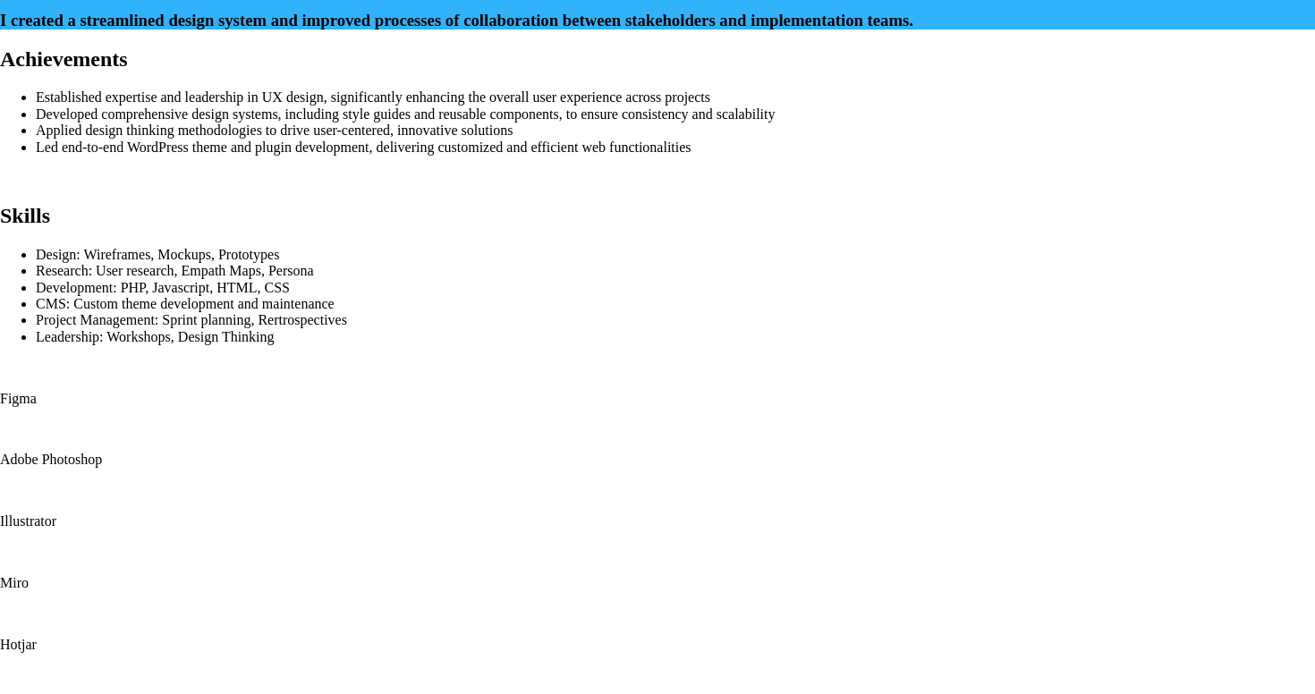
scroll to position [388, 0]
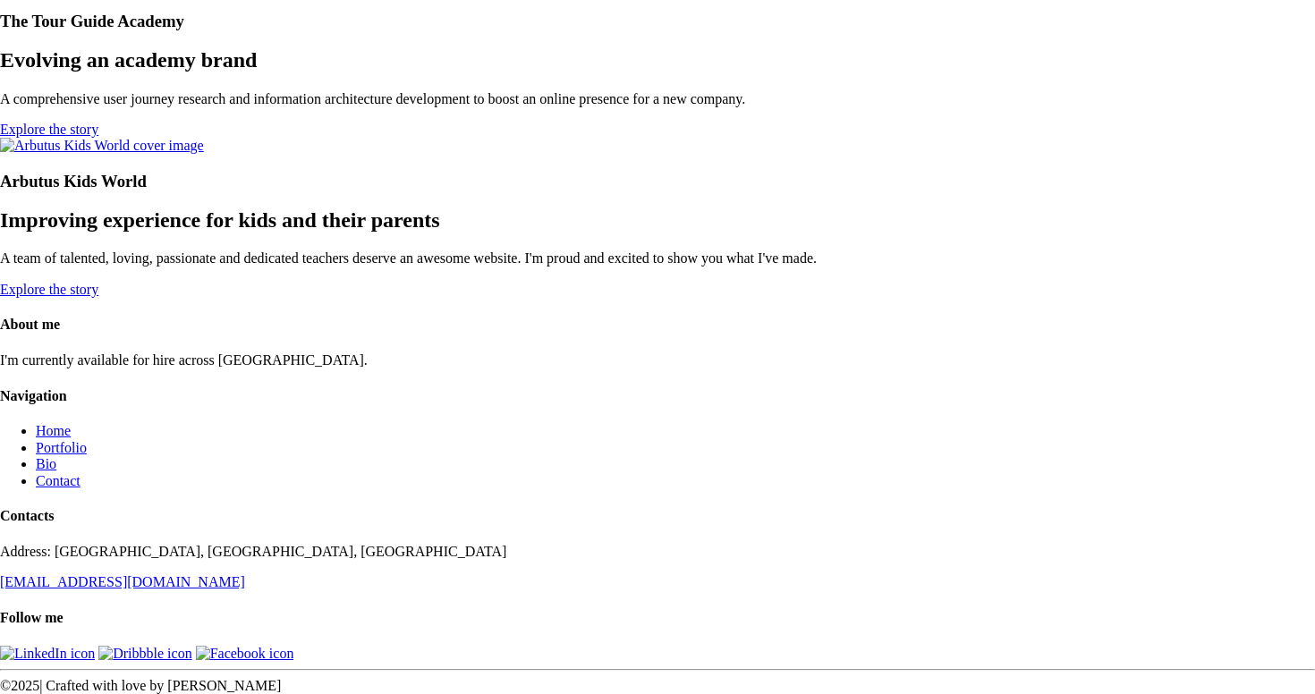
scroll to position [5082, 0]
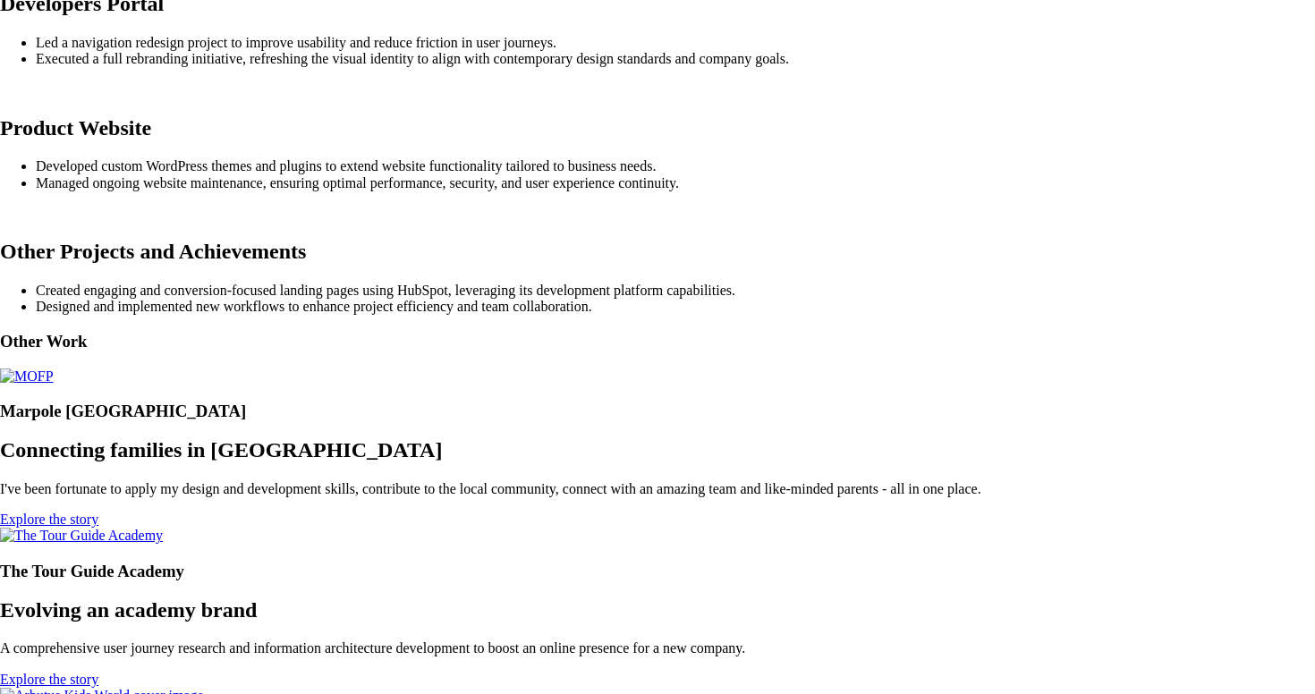
scroll to position [1698, 0]
